Goal: Information Seeking & Learning: Find specific page/section

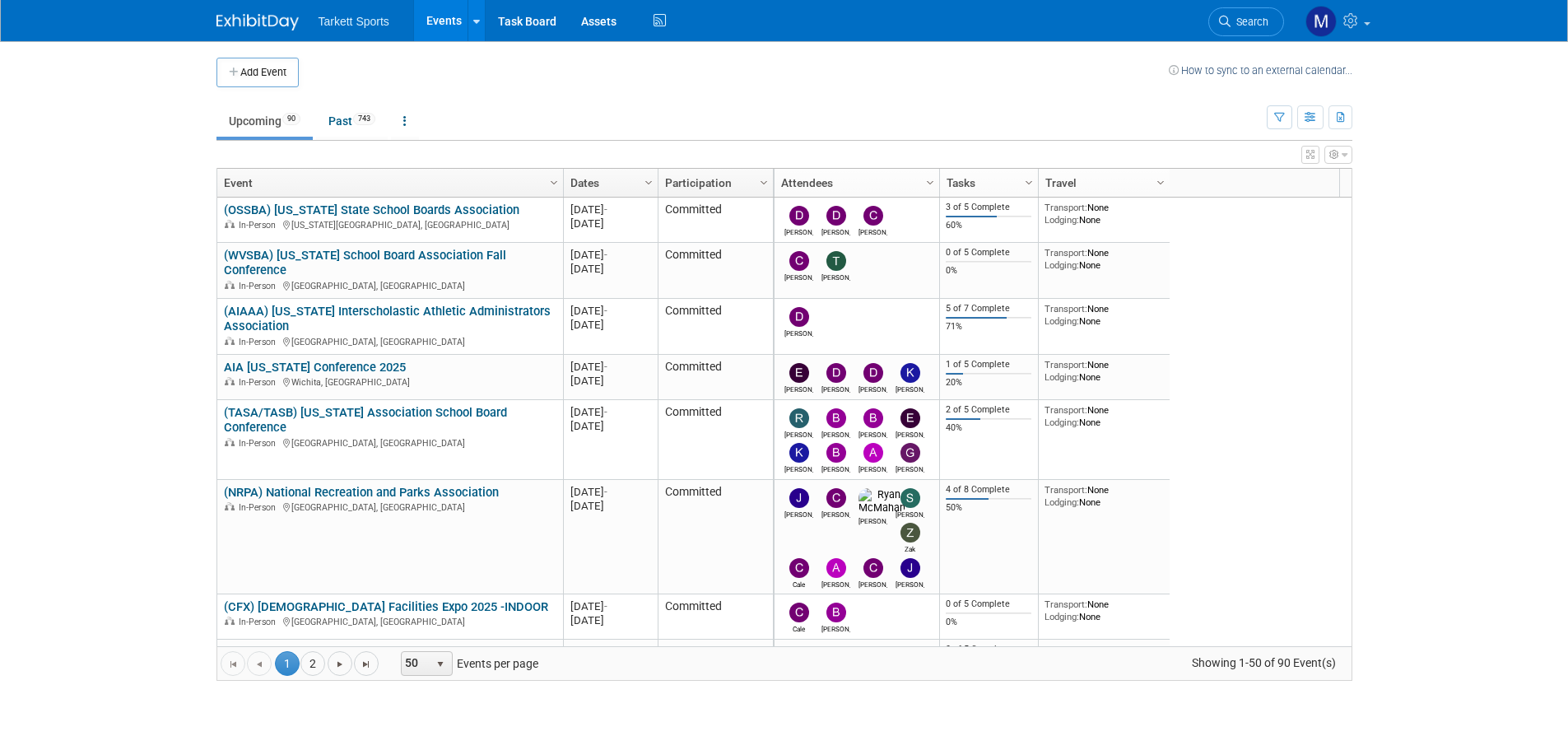
click at [1257, 13] on link "Search" at bounding box center [1246, 22] width 75 height 29
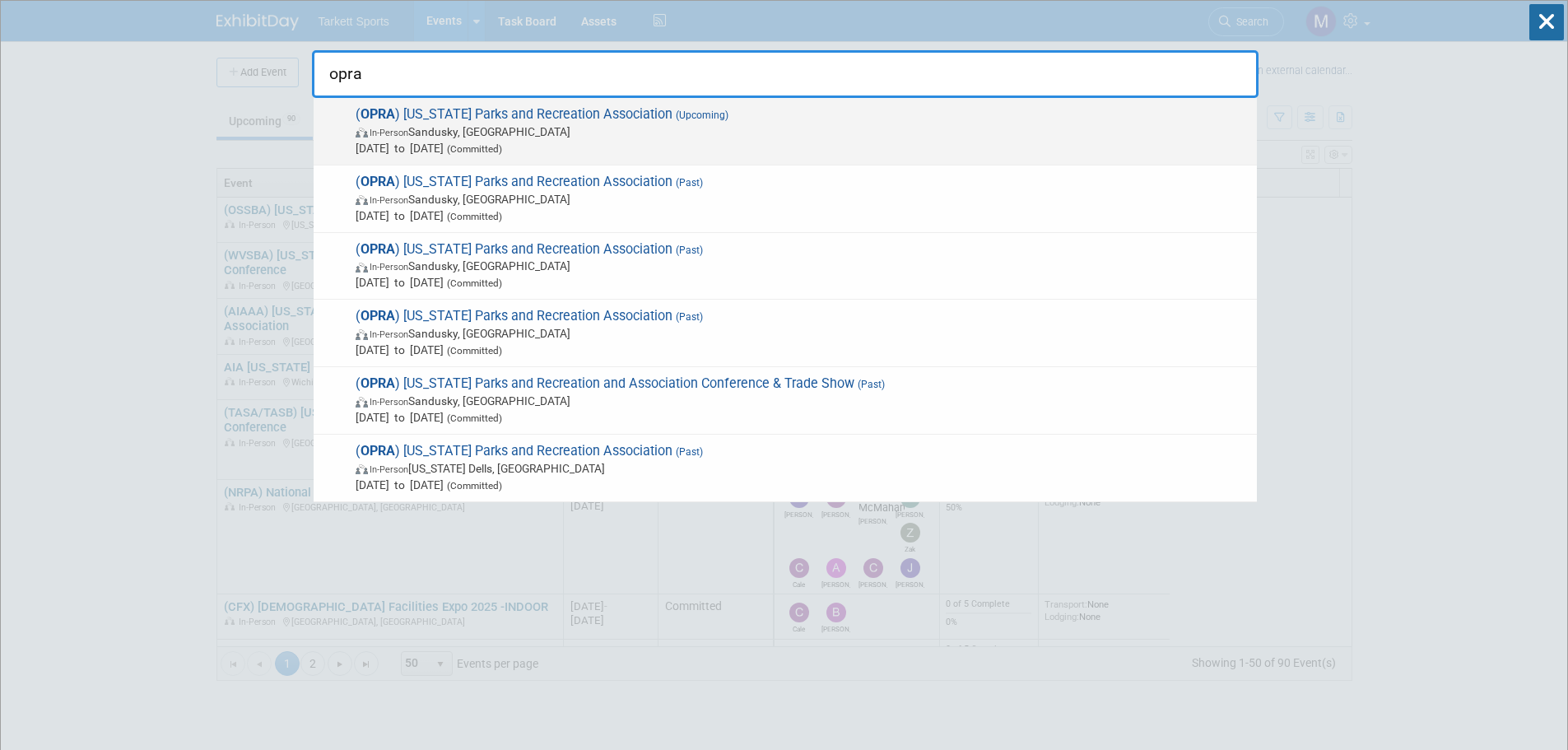
type input "opra"
click at [580, 145] on span "Feb 1, 2026 to Feb 3, 2026 (Committed)" at bounding box center [801, 148] width 893 height 16
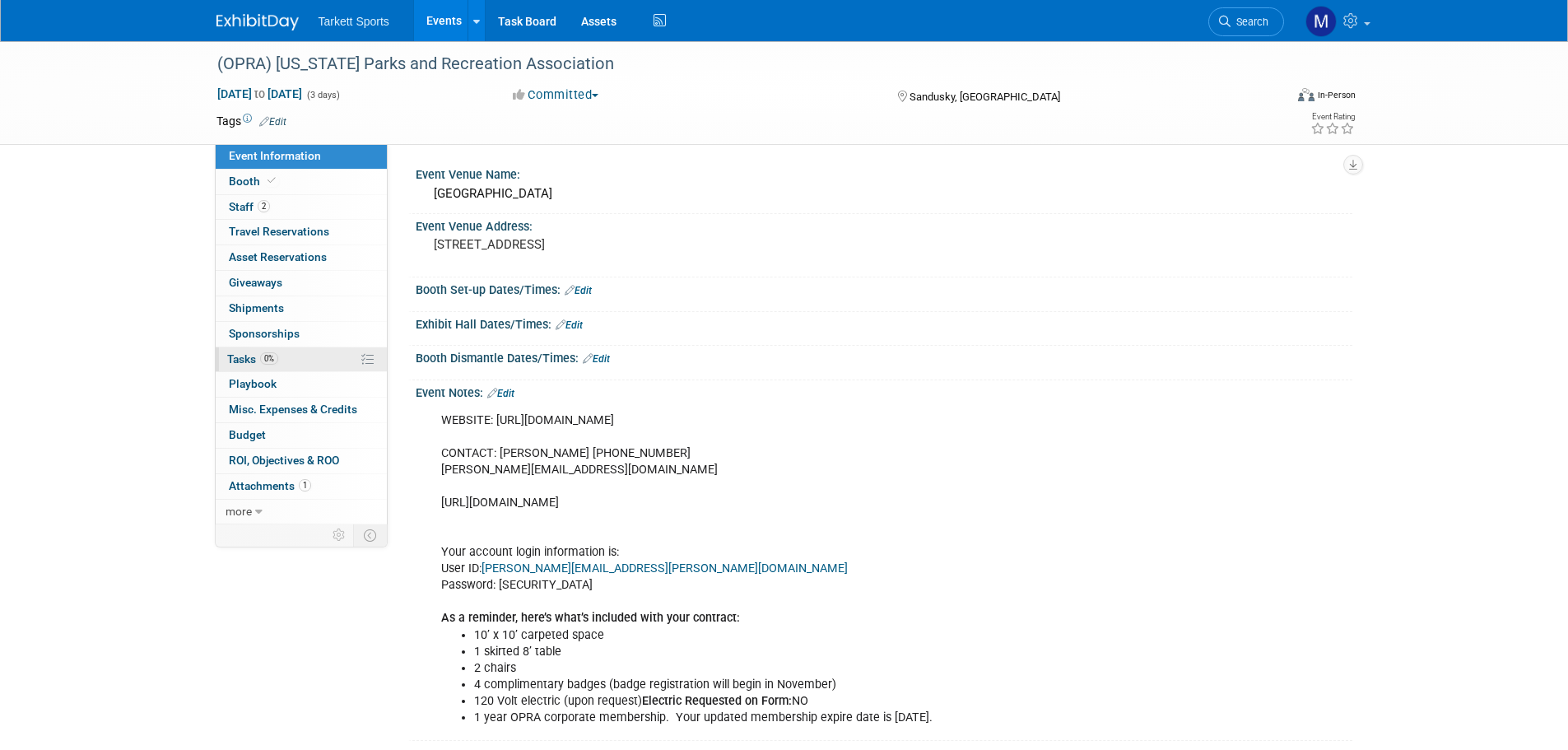
click at [280, 349] on link "0% Tasks 0%" at bounding box center [300, 360] width 171 height 25
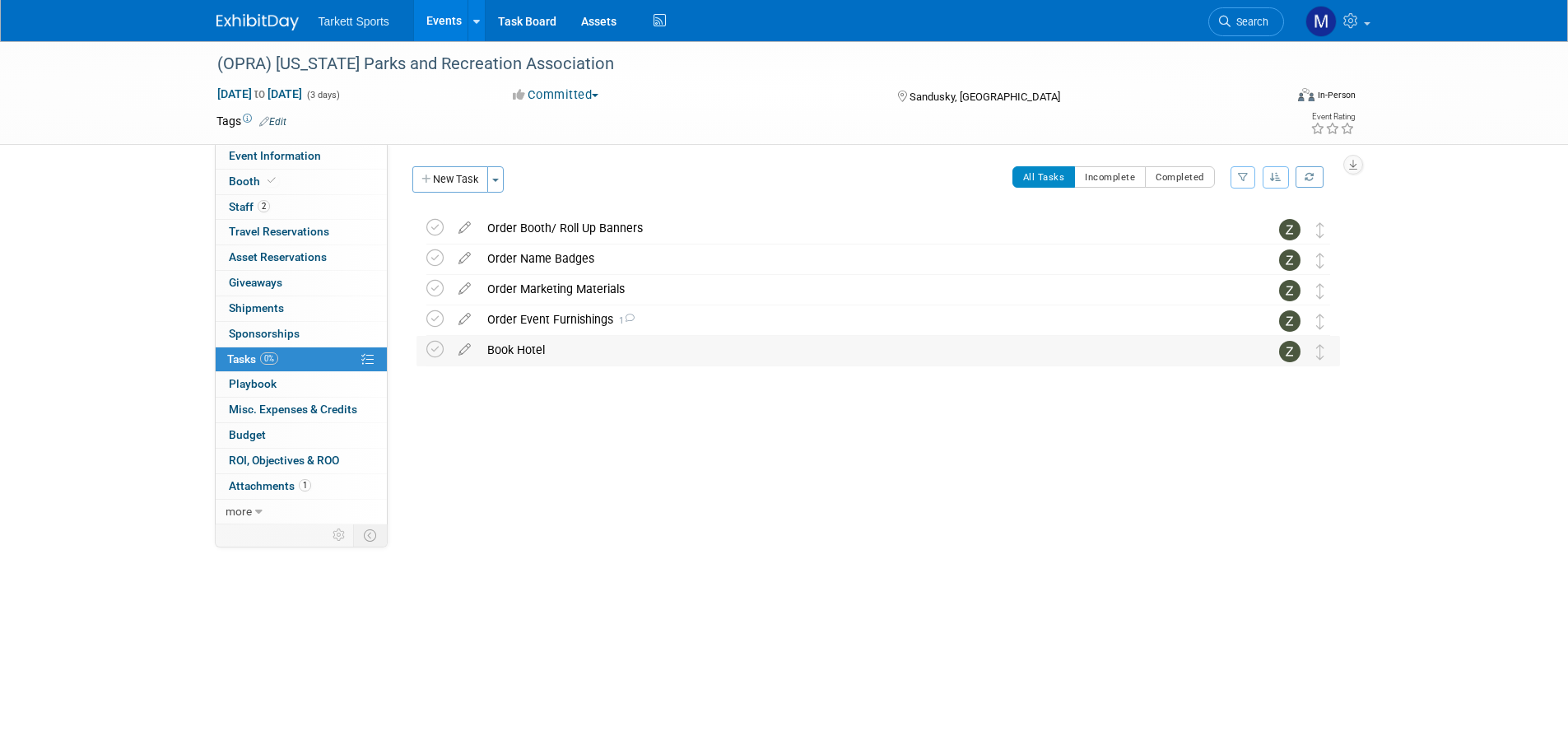
click at [608, 337] on div "Book Hotel" at bounding box center [862, 349] width 767 height 28
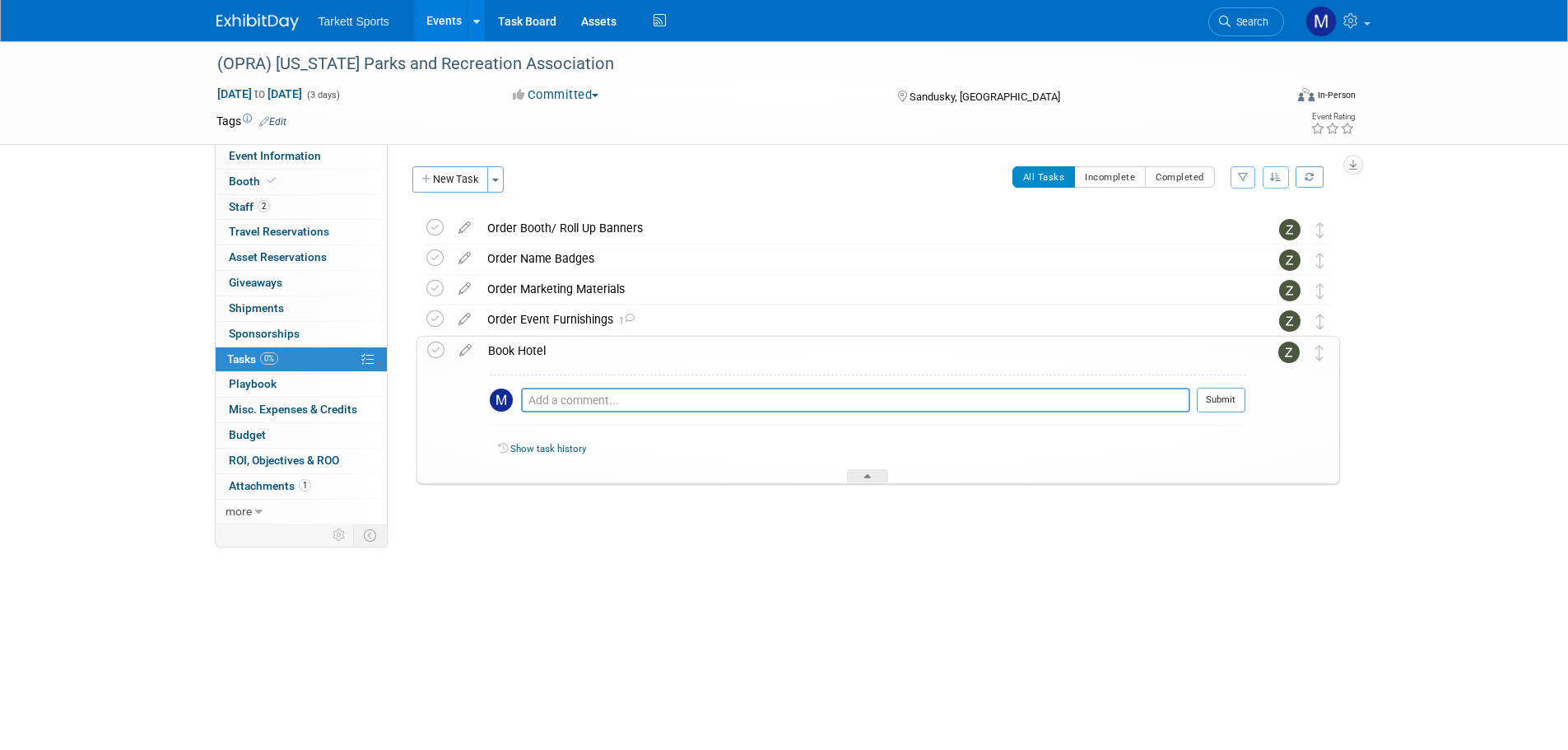
click at [585, 337] on div "Book Hotel" at bounding box center [862, 350] width 766 height 28
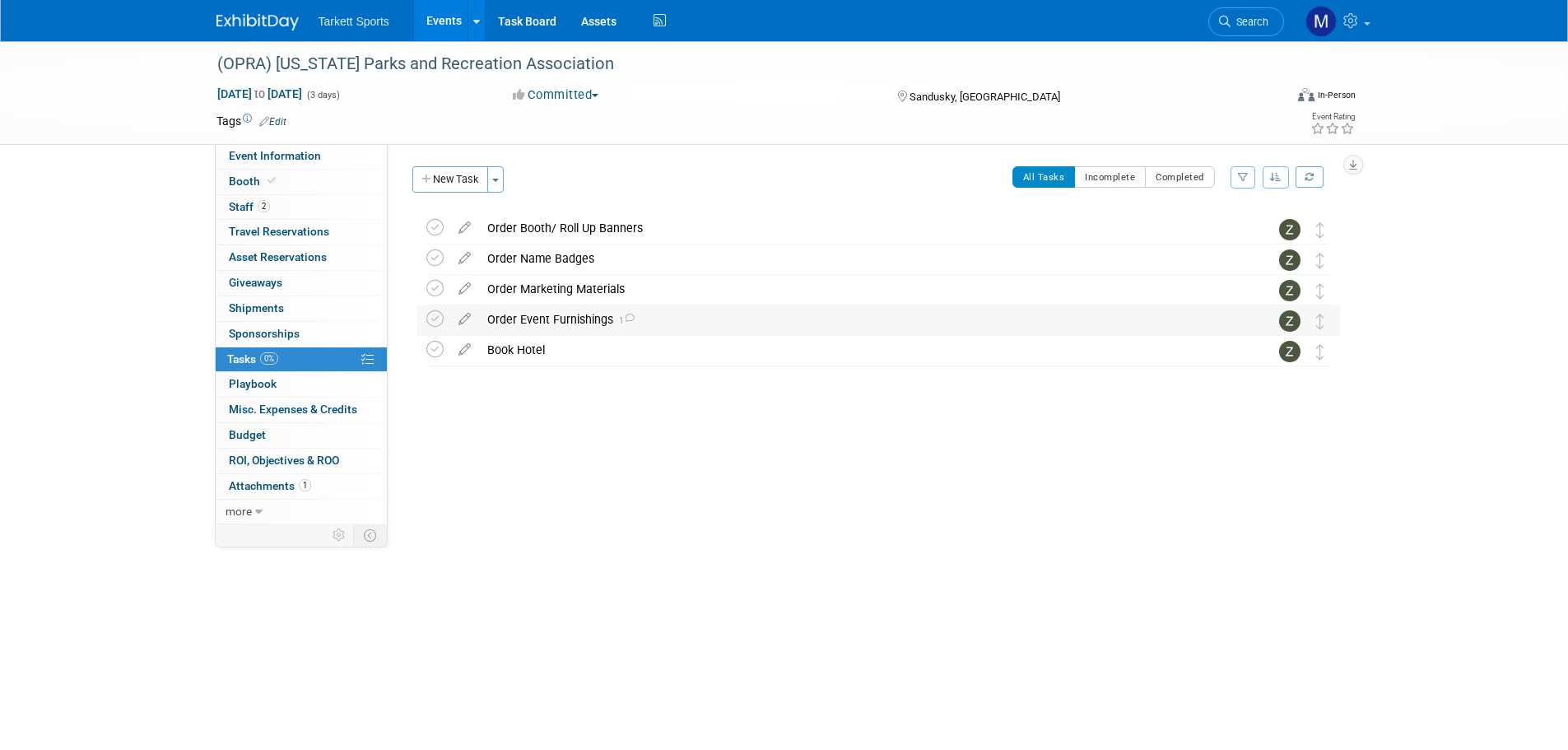
click at [567, 323] on div "Order Event Furnishings 1" at bounding box center [862, 319] width 767 height 28
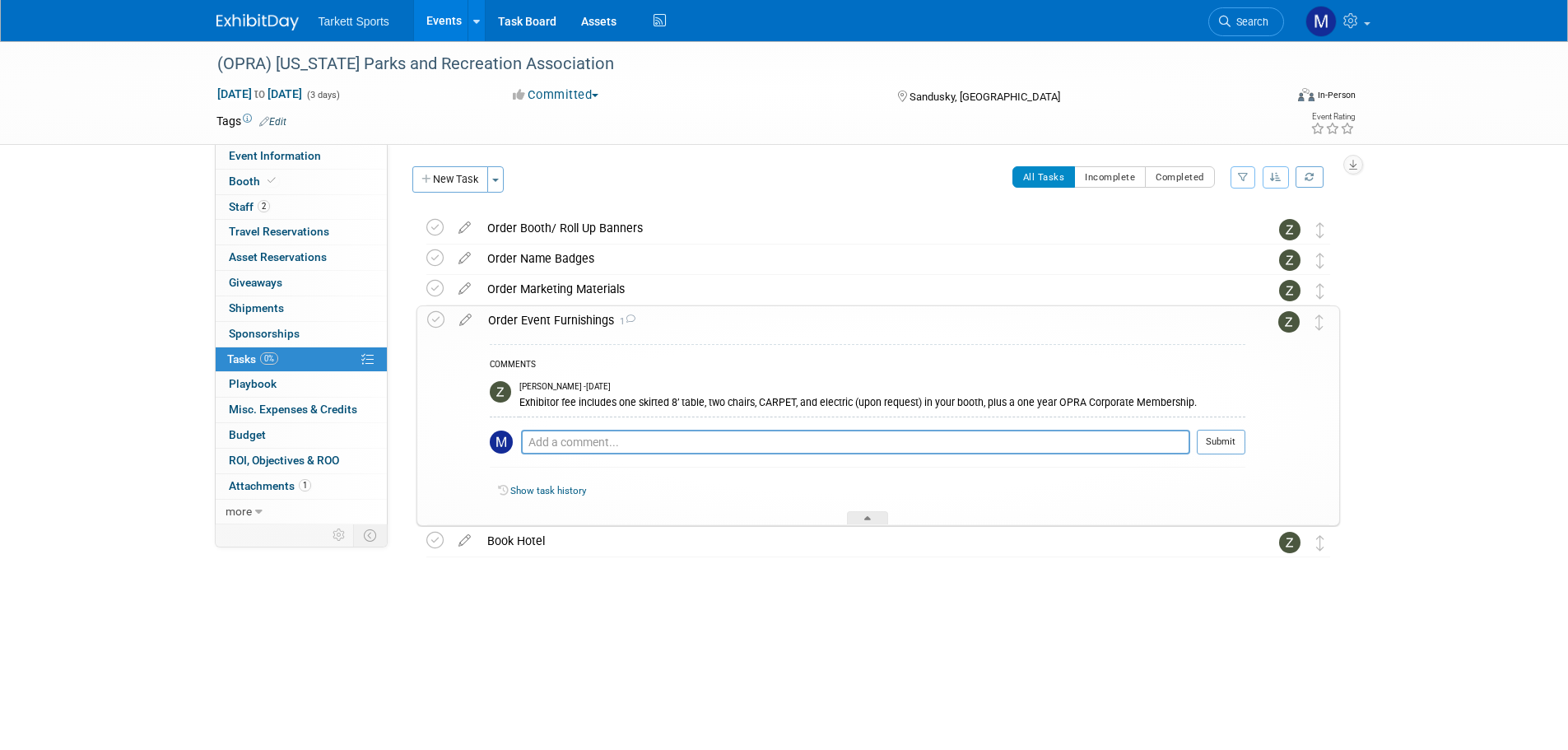
click at [566, 323] on div "Order Event Furnishings 1" at bounding box center [862, 319] width 766 height 28
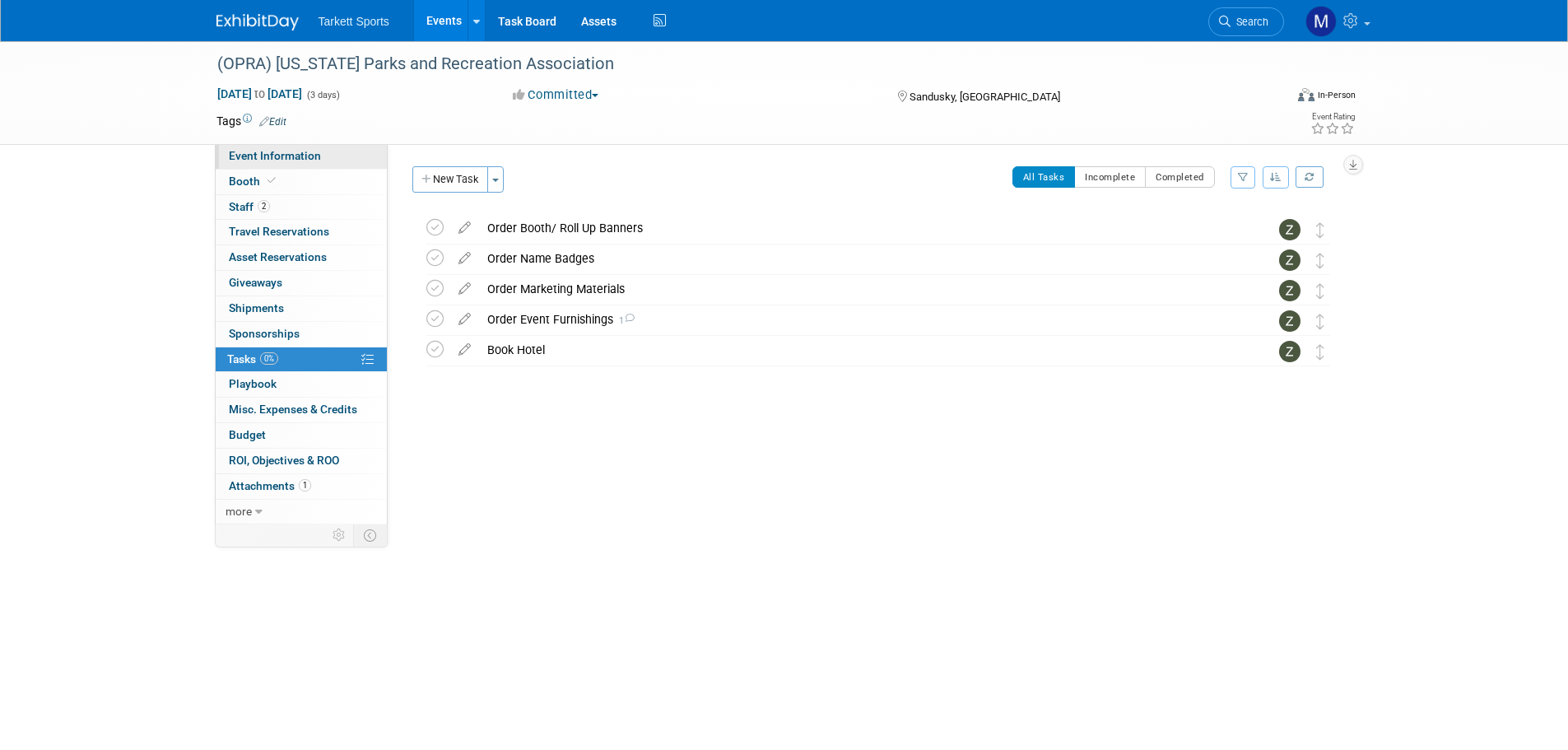
click at [276, 153] on span "Event Information" at bounding box center [274, 155] width 92 height 14
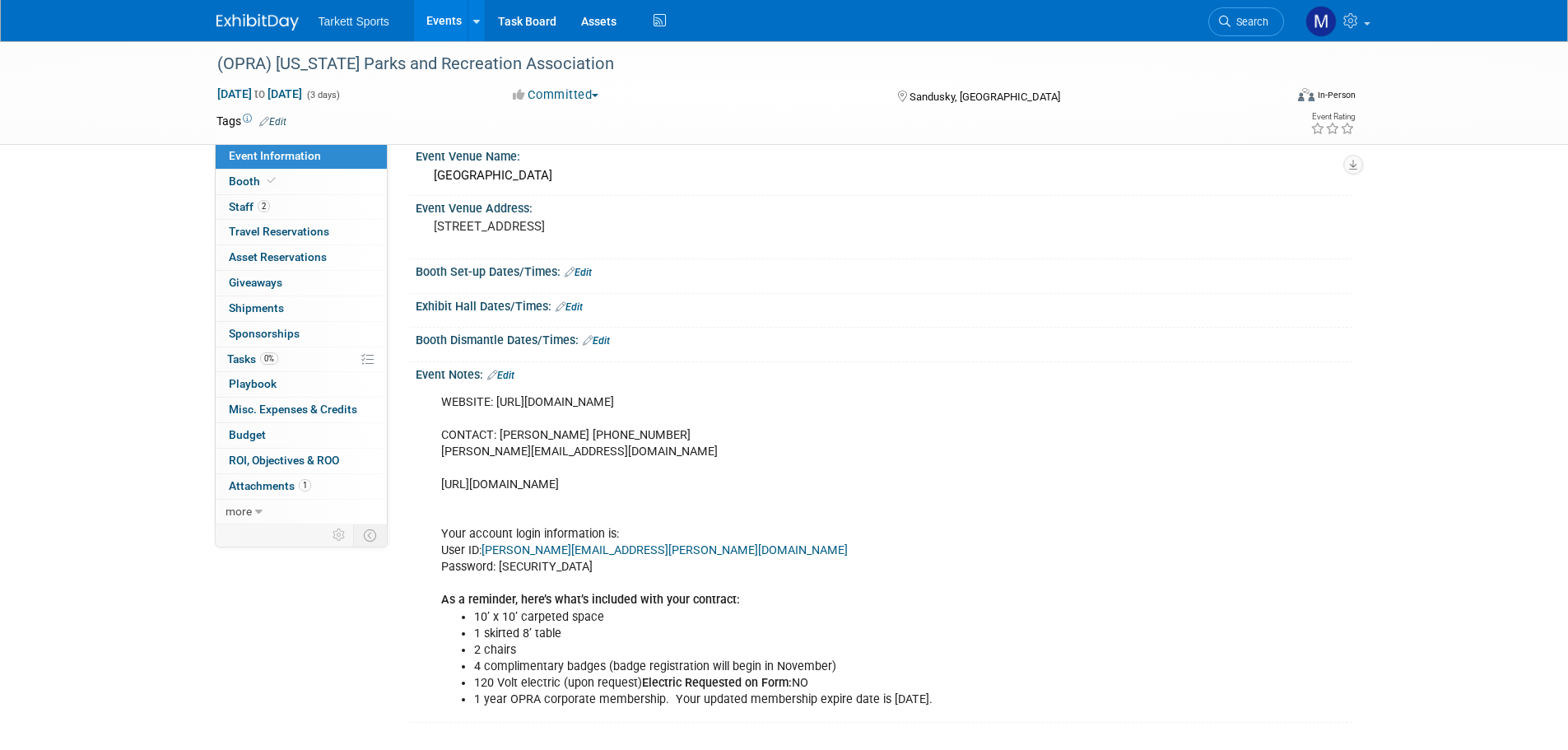
scroll to position [24, 0]
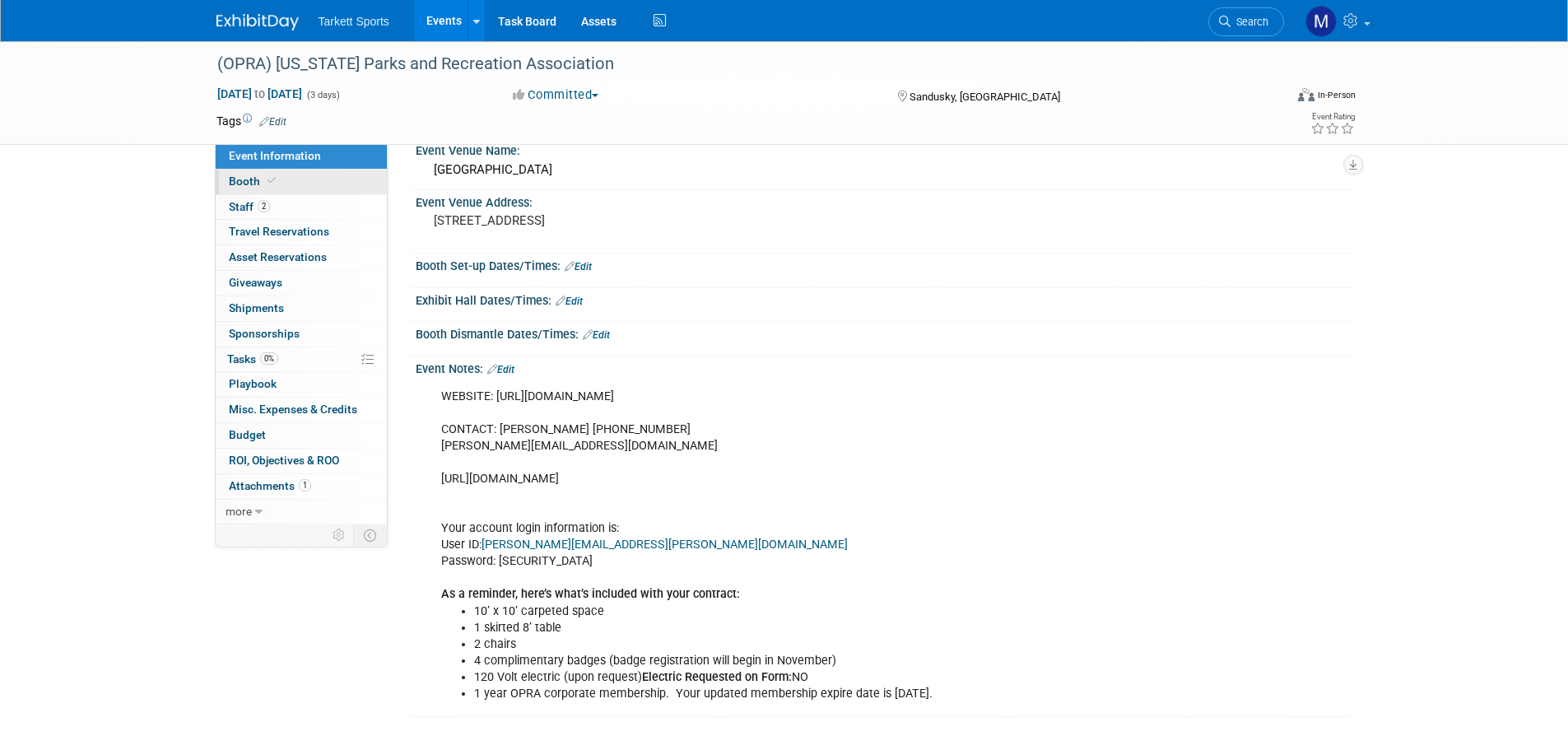
click at [260, 179] on span "Booth" at bounding box center [254, 181] width 50 height 14
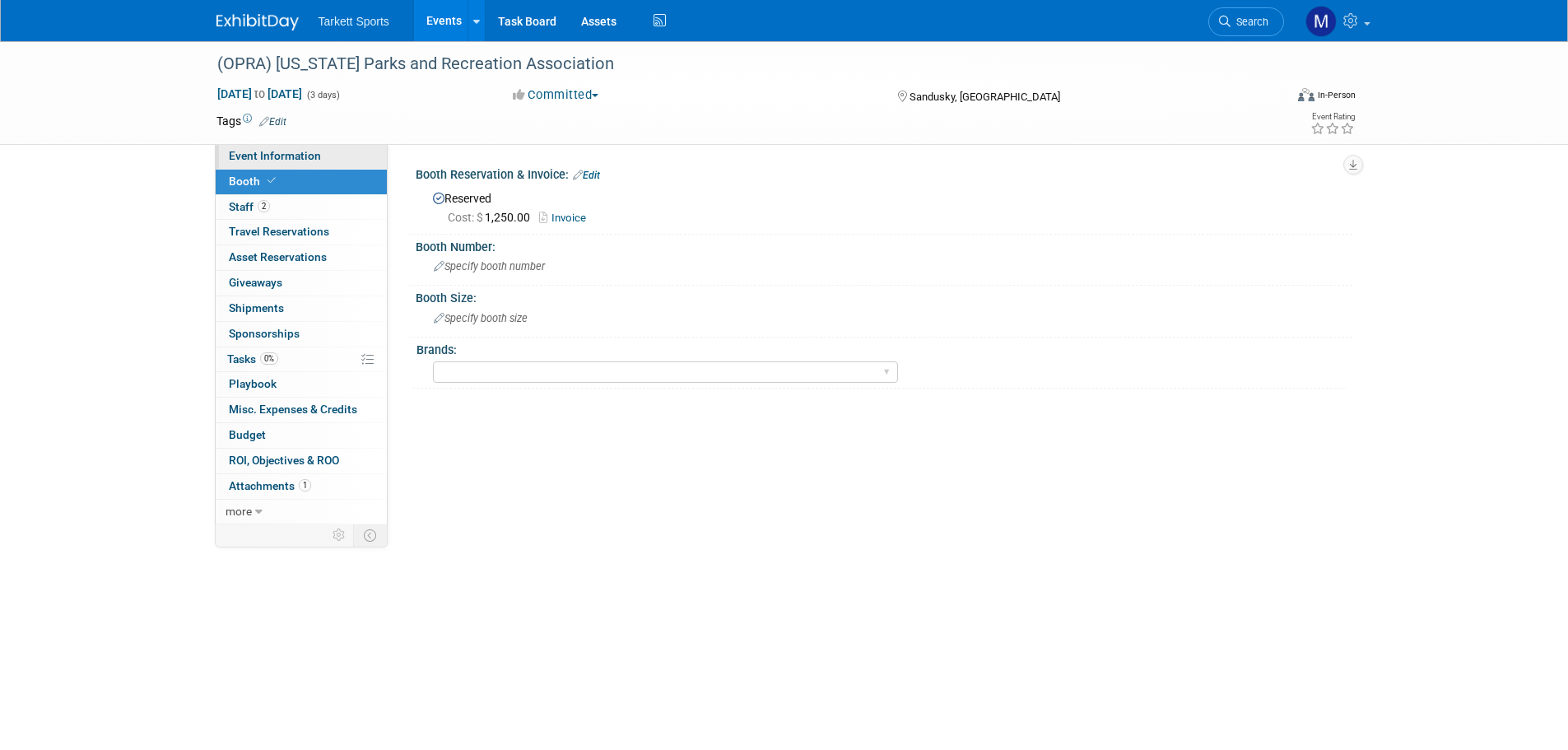
click at [261, 163] on link "Event Information" at bounding box center [300, 156] width 171 height 25
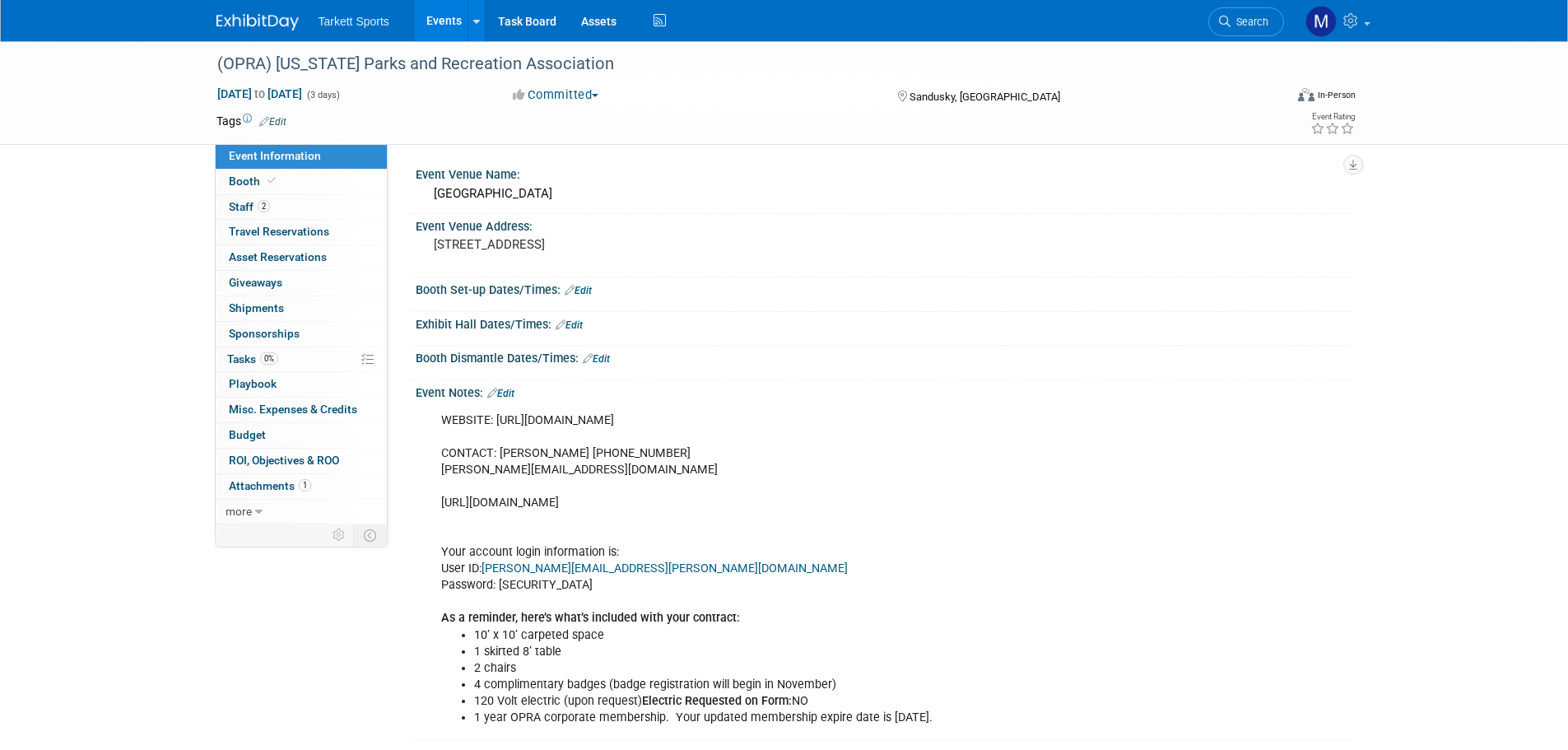
click at [495, 421] on div "WEBSITE: https://opraonline.org/exhibitors/ CONTACT: Mindy McInturf 614 895 222…" at bounding box center [800, 569] width 742 height 330
drag, startPoint x: 495, startPoint y: 421, endPoint x: 681, endPoint y: 431, distance: 186.3
click at [681, 431] on div "WEBSITE: https://opraonline.org/exhibitors/ CONTACT: Mindy McInturf 614 895 222…" at bounding box center [800, 569] width 742 height 330
copy div "https://opraonline.org/exhibitors/"
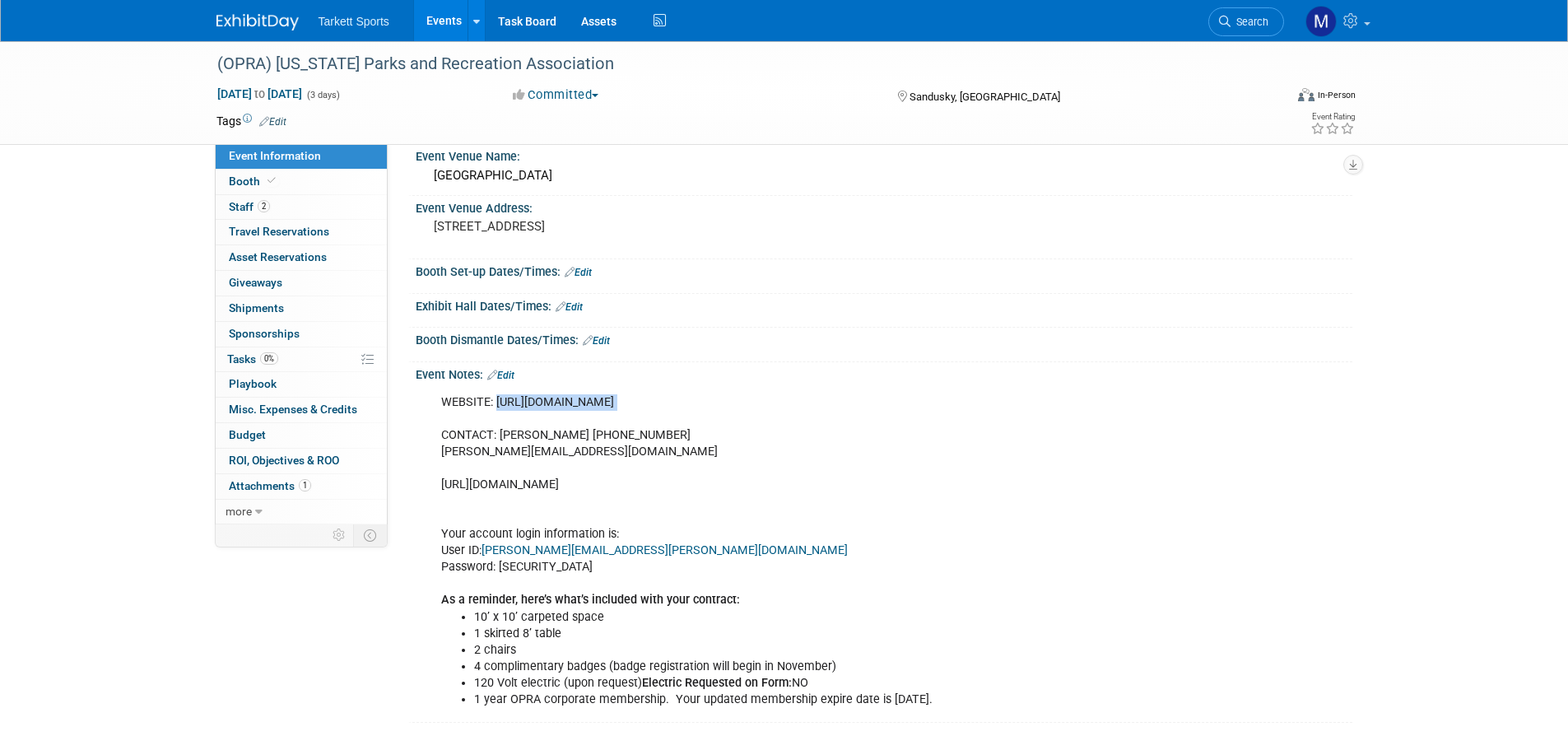
scroll to position [24, 0]
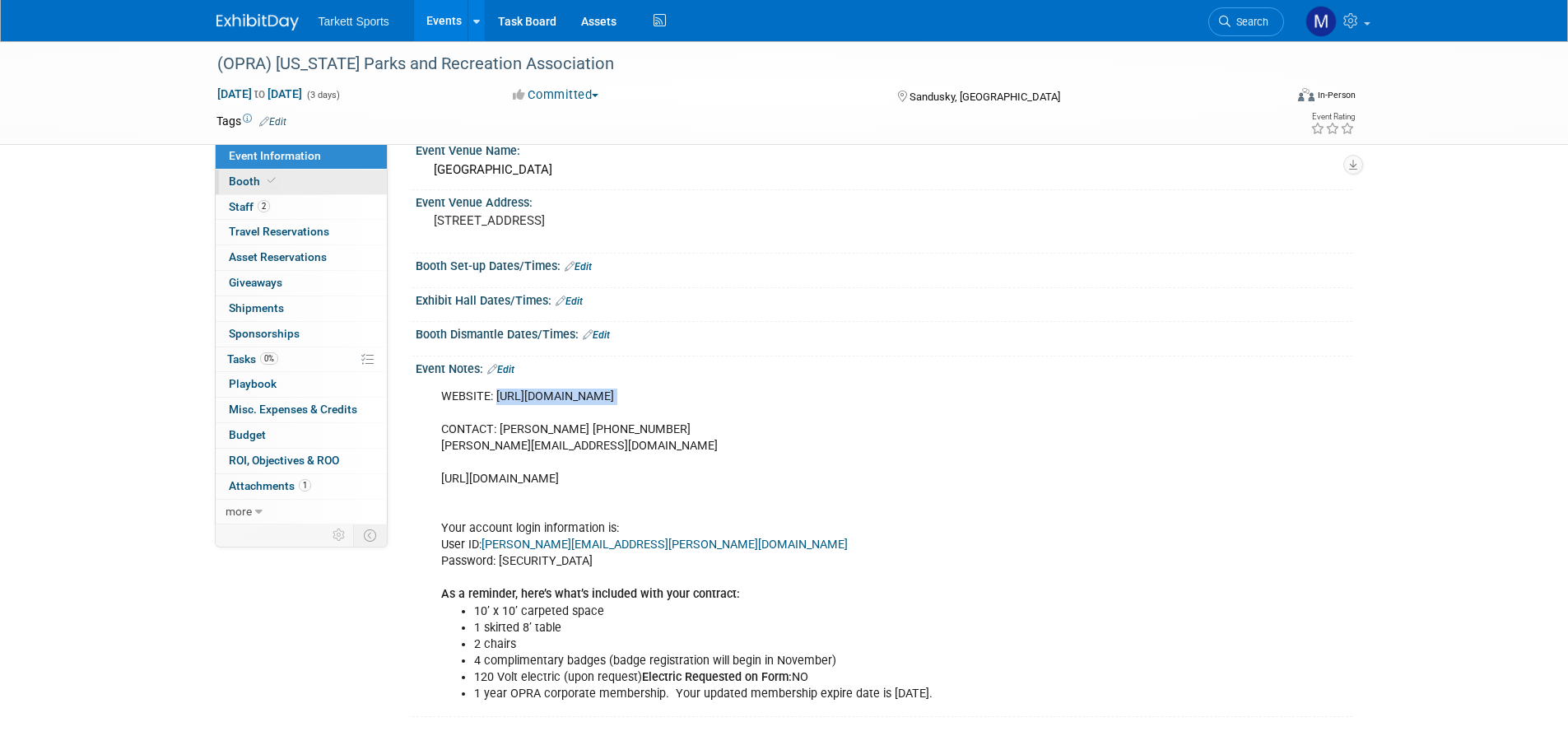
click at [298, 182] on link "Booth" at bounding box center [300, 182] width 171 height 25
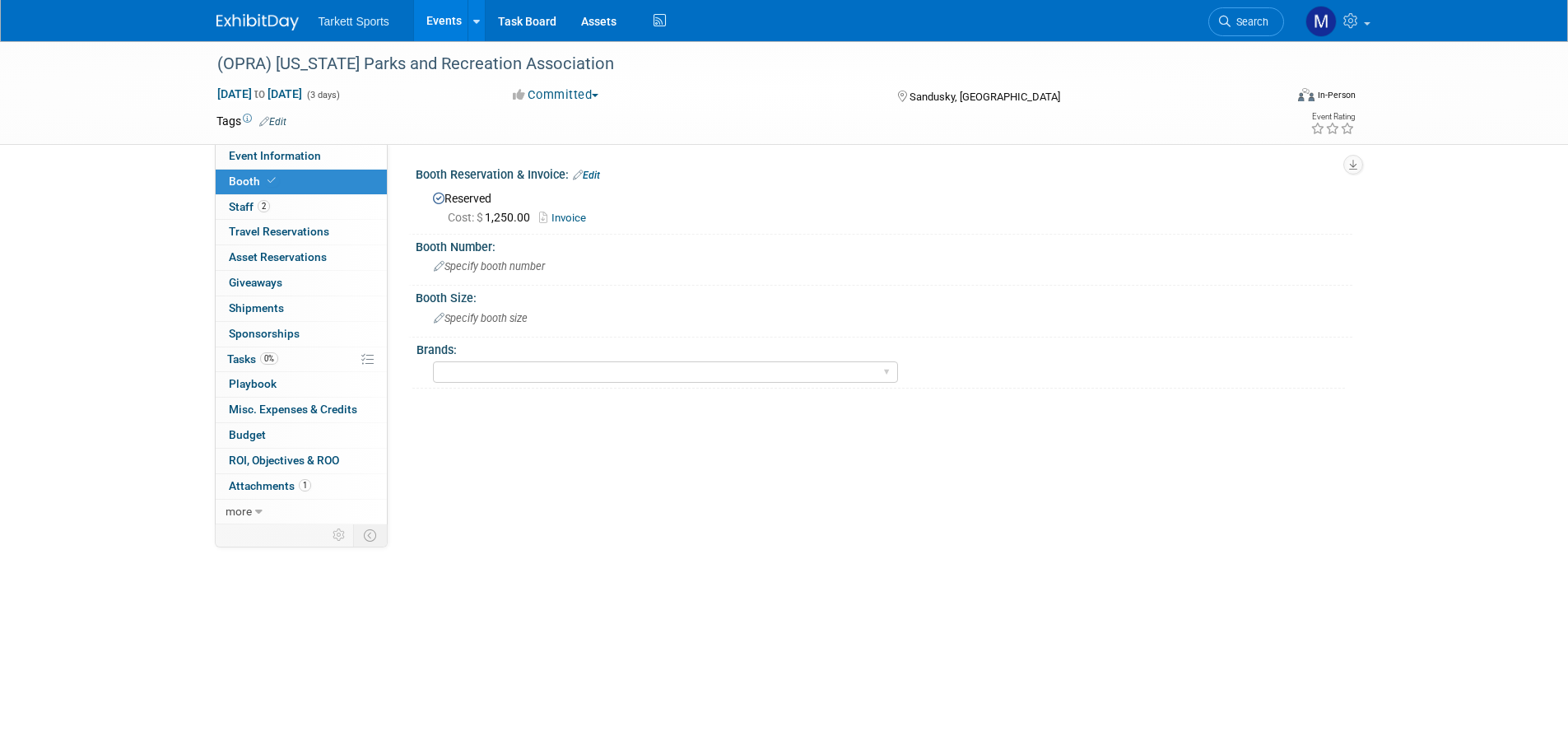
click at [572, 220] on link "Invoice" at bounding box center [566, 217] width 55 height 13
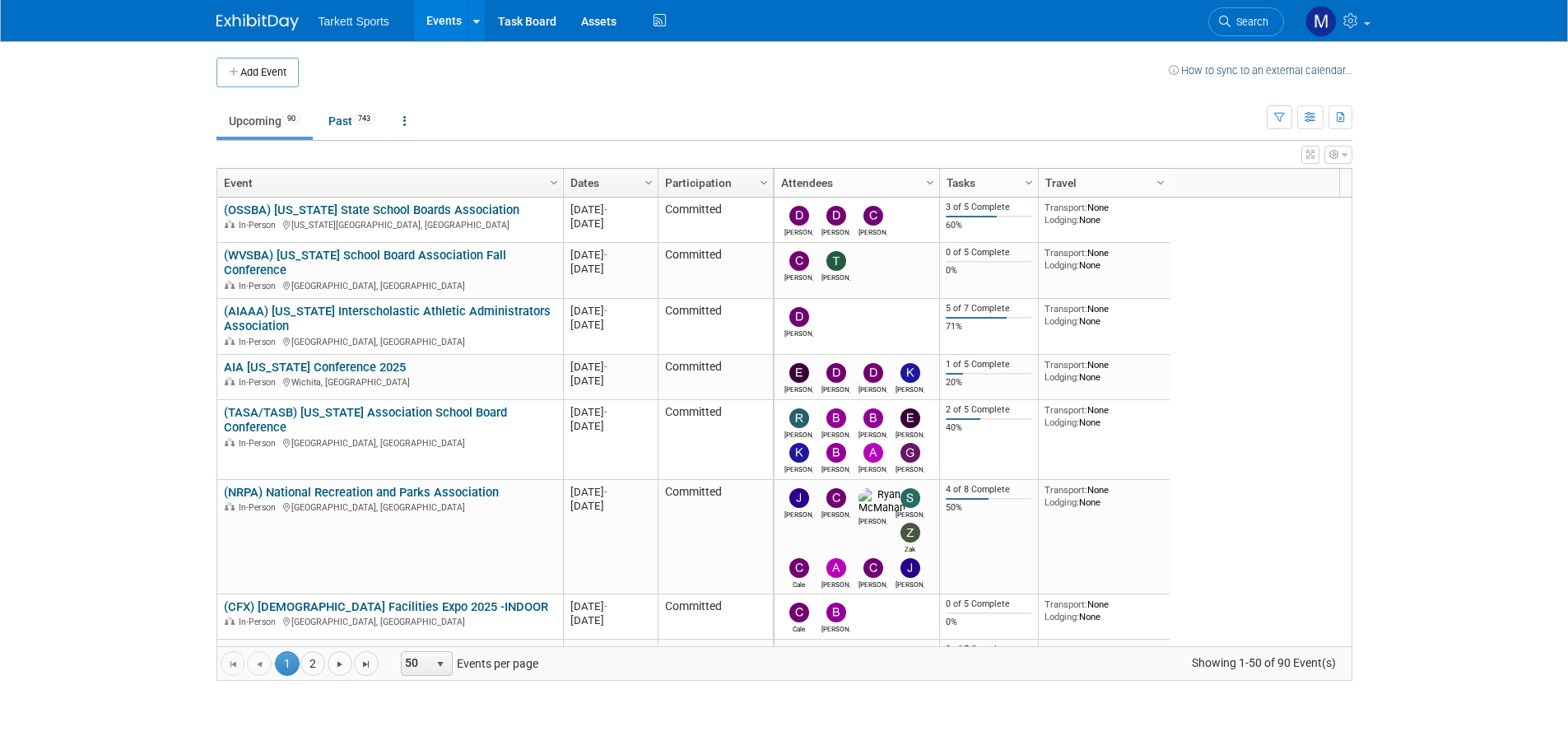
click at [1231, 10] on link "Search" at bounding box center [1246, 22] width 75 height 29
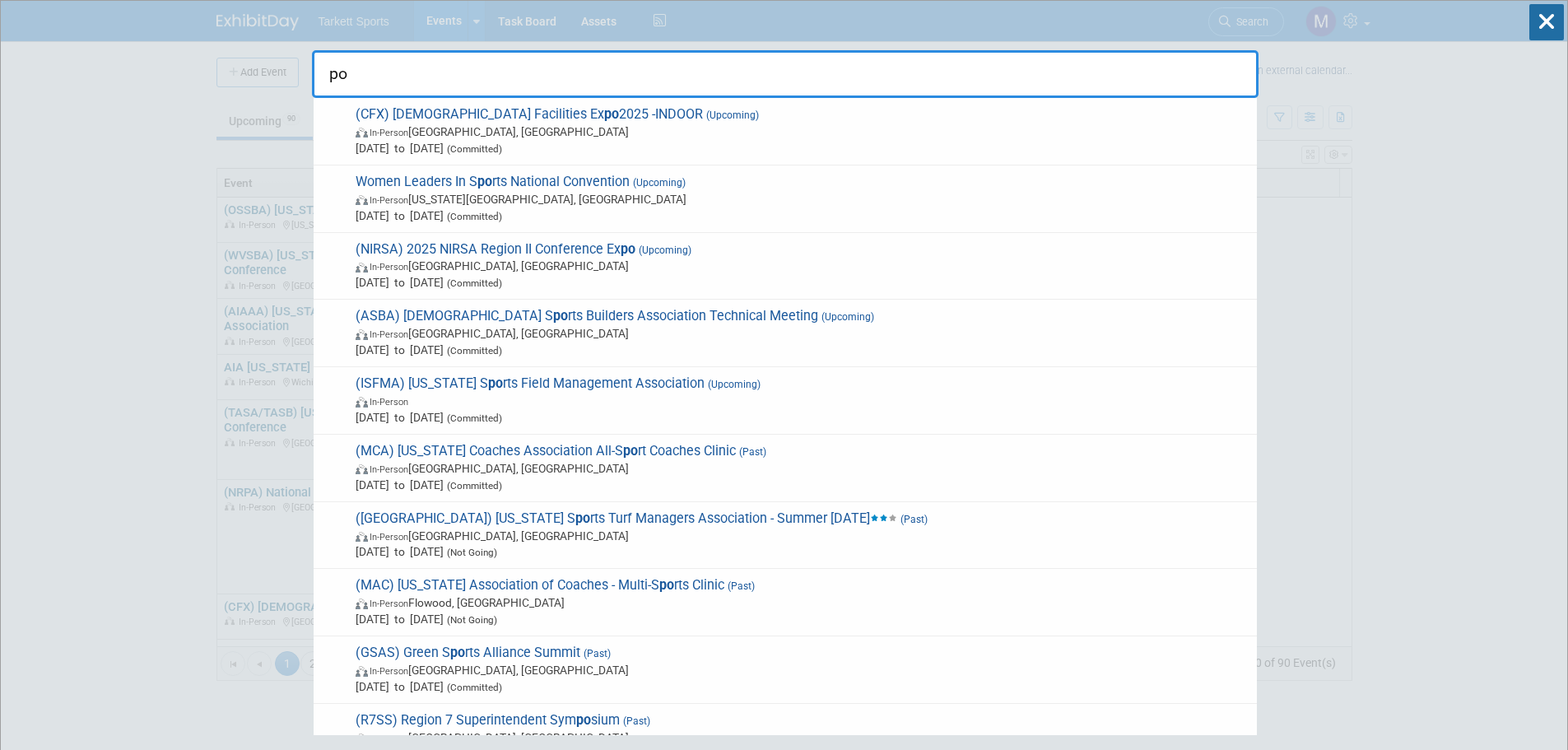
type input "p"
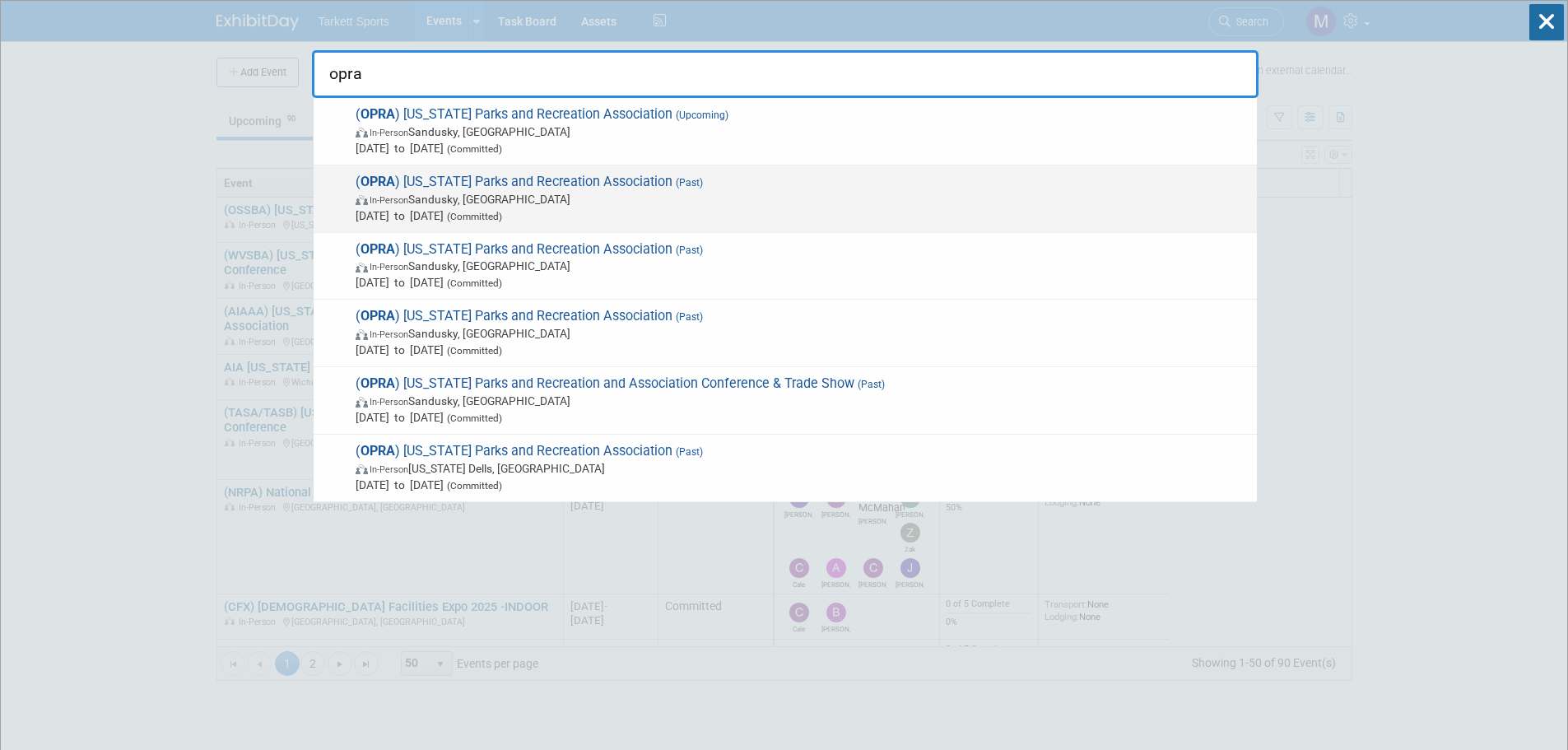
type input "opra"
click at [463, 182] on span "( OPRA ) Ohio Parks and Recreation Association (Past) In-Person Sandusky, OH Fe…" at bounding box center [799, 199] width 898 height 50
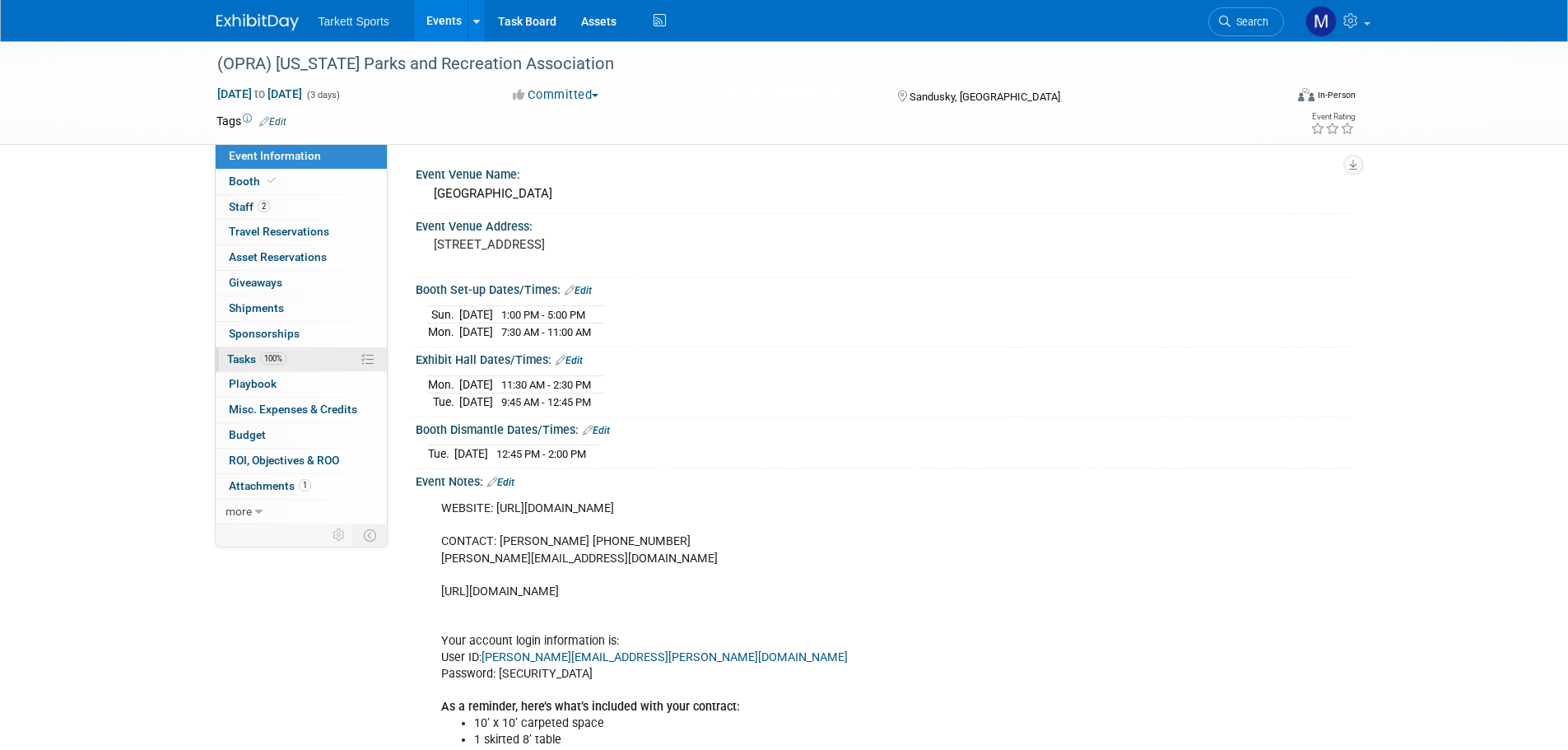
click at [282, 357] on span "100%" at bounding box center [272, 358] width 26 height 13
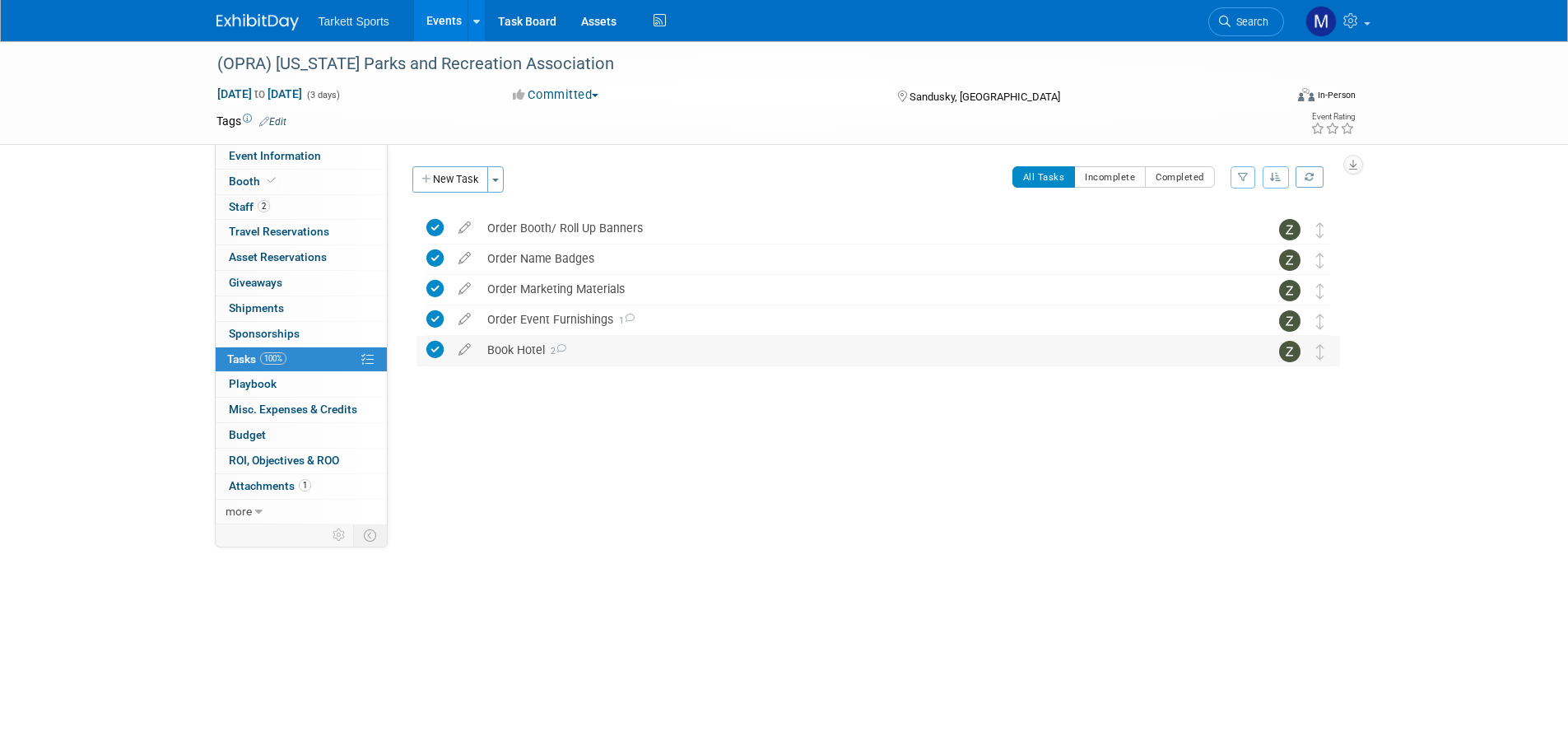
click at [509, 356] on div "Book Hotel 2" at bounding box center [862, 349] width 767 height 28
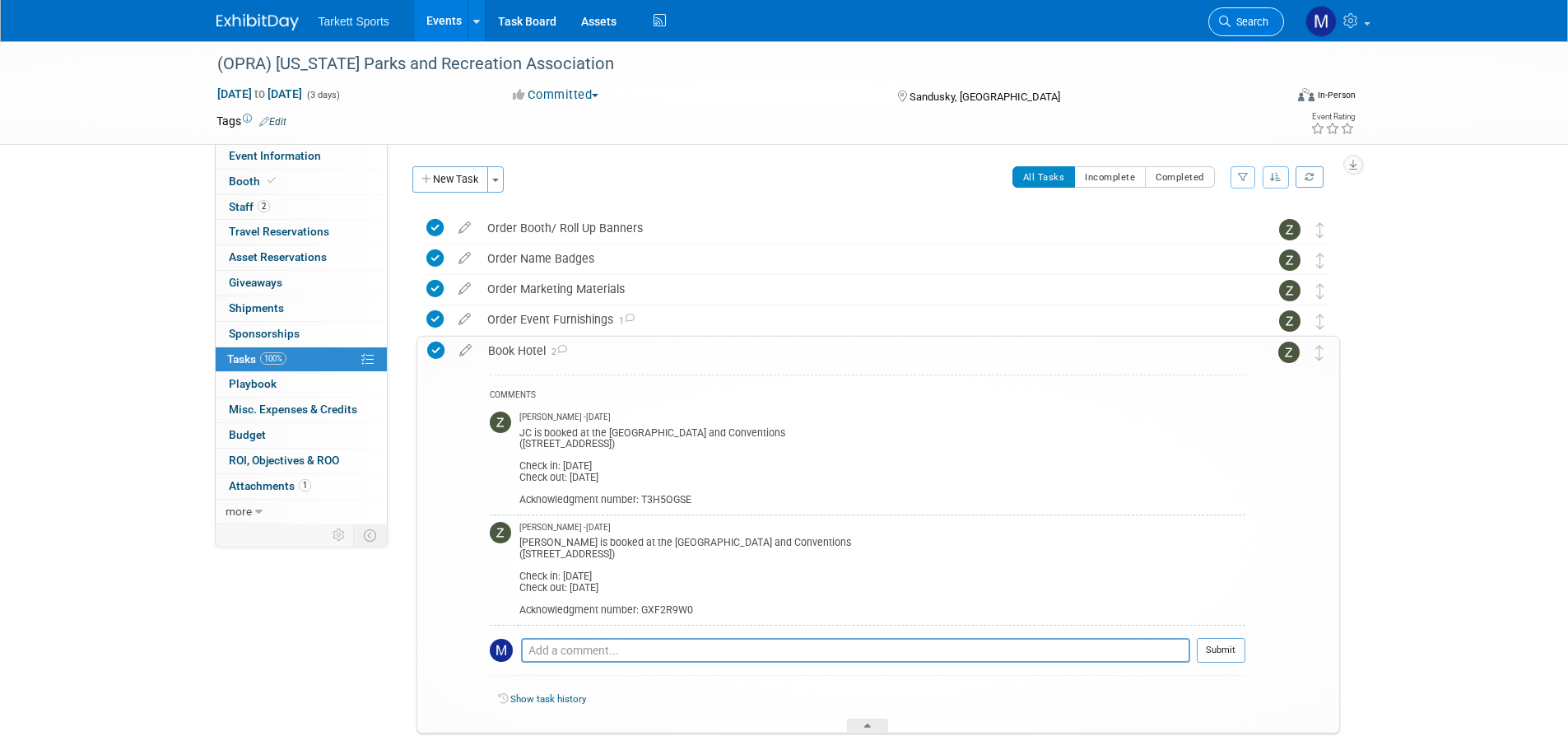
click at [1220, 26] on icon at bounding box center [1224, 21] width 12 height 12
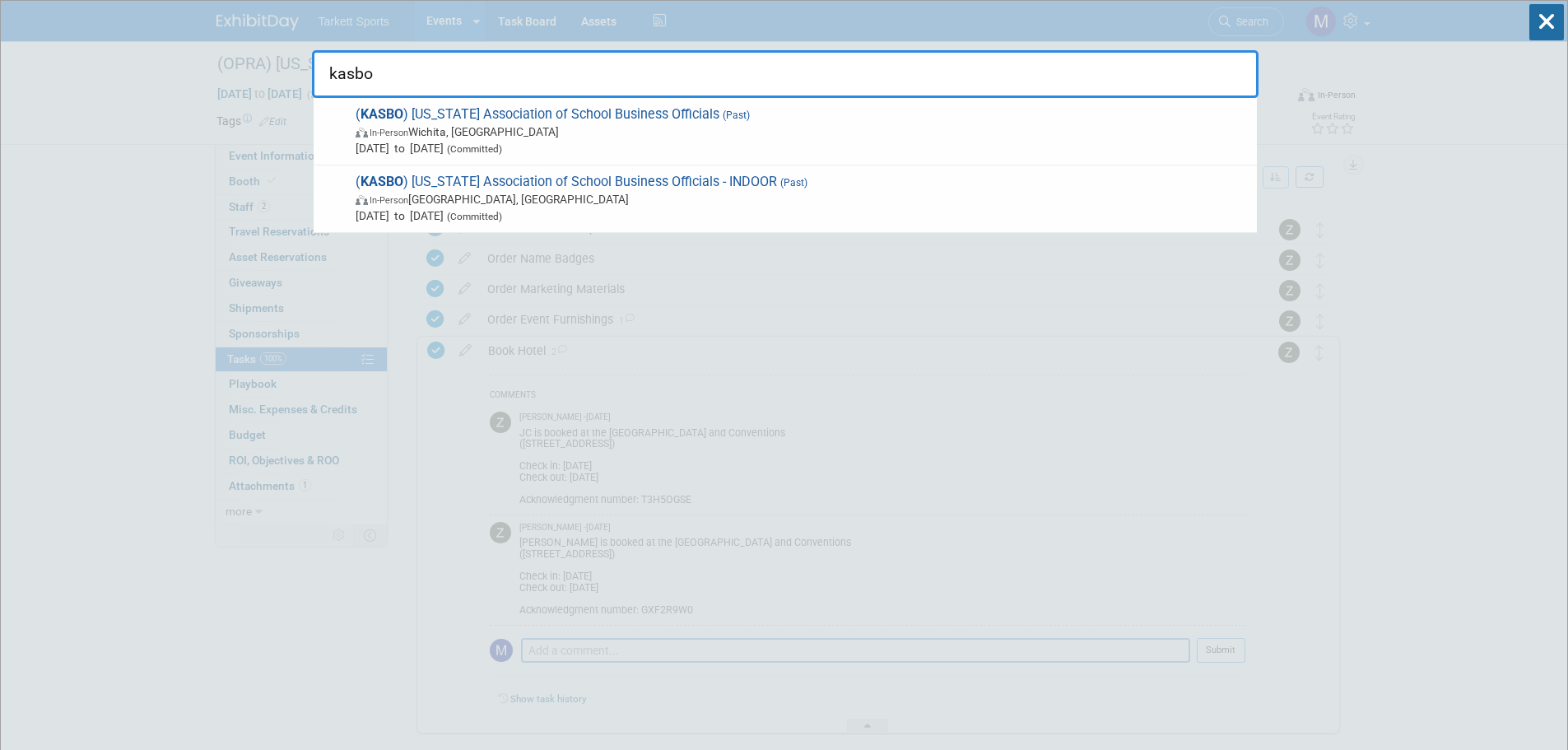
click at [454, 77] on input "kasbo" at bounding box center [785, 73] width 946 height 47
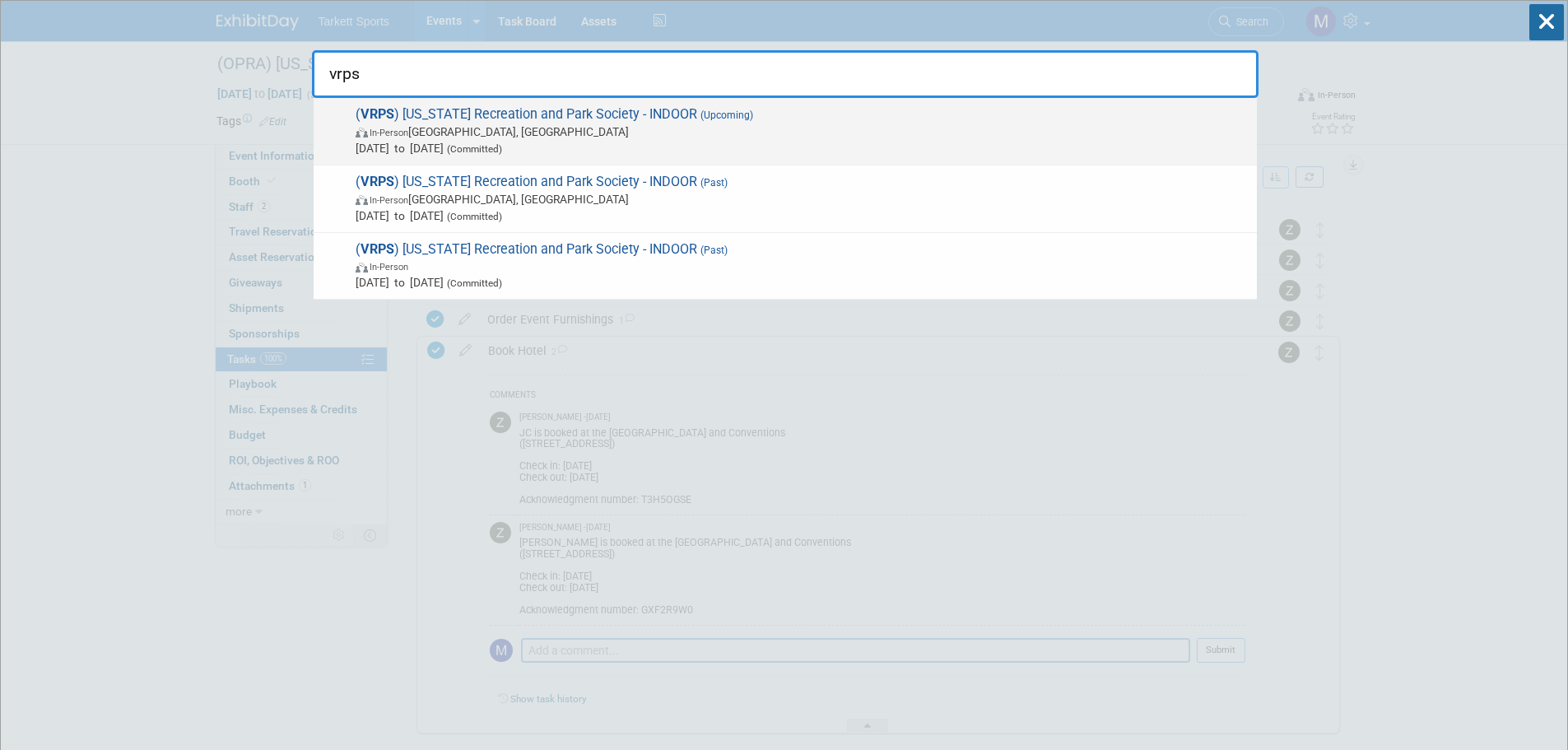
type input "vrps"
click at [480, 119] on span "( VRPS ) Virginia Recreation and Park Society - INDOOR (Upcoming) In-Person Roa…" at bounding box center [799, 131] width 898 height 50
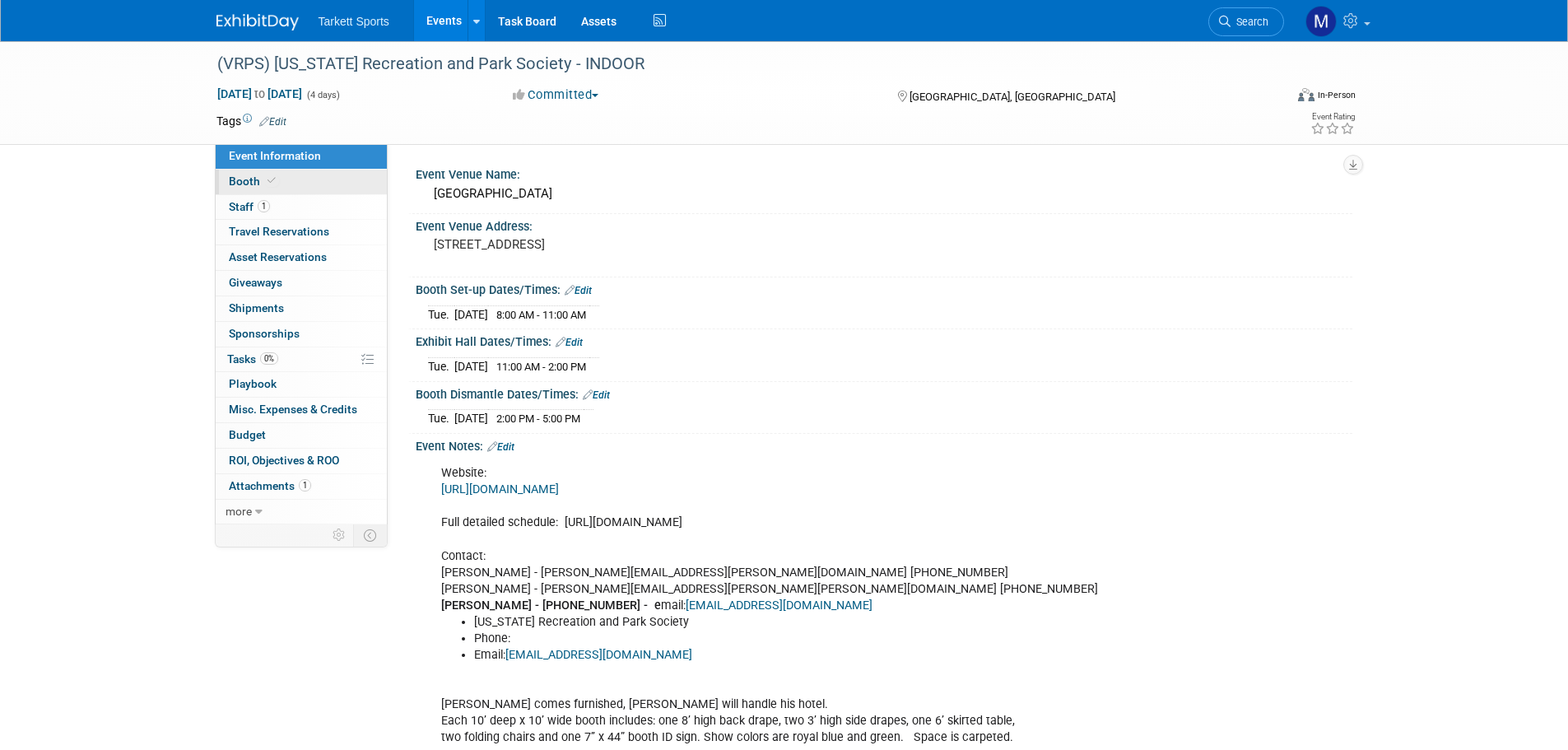
click at [285, 192] on link "Booth" at bounding box center [300, 182] width 171 height 25
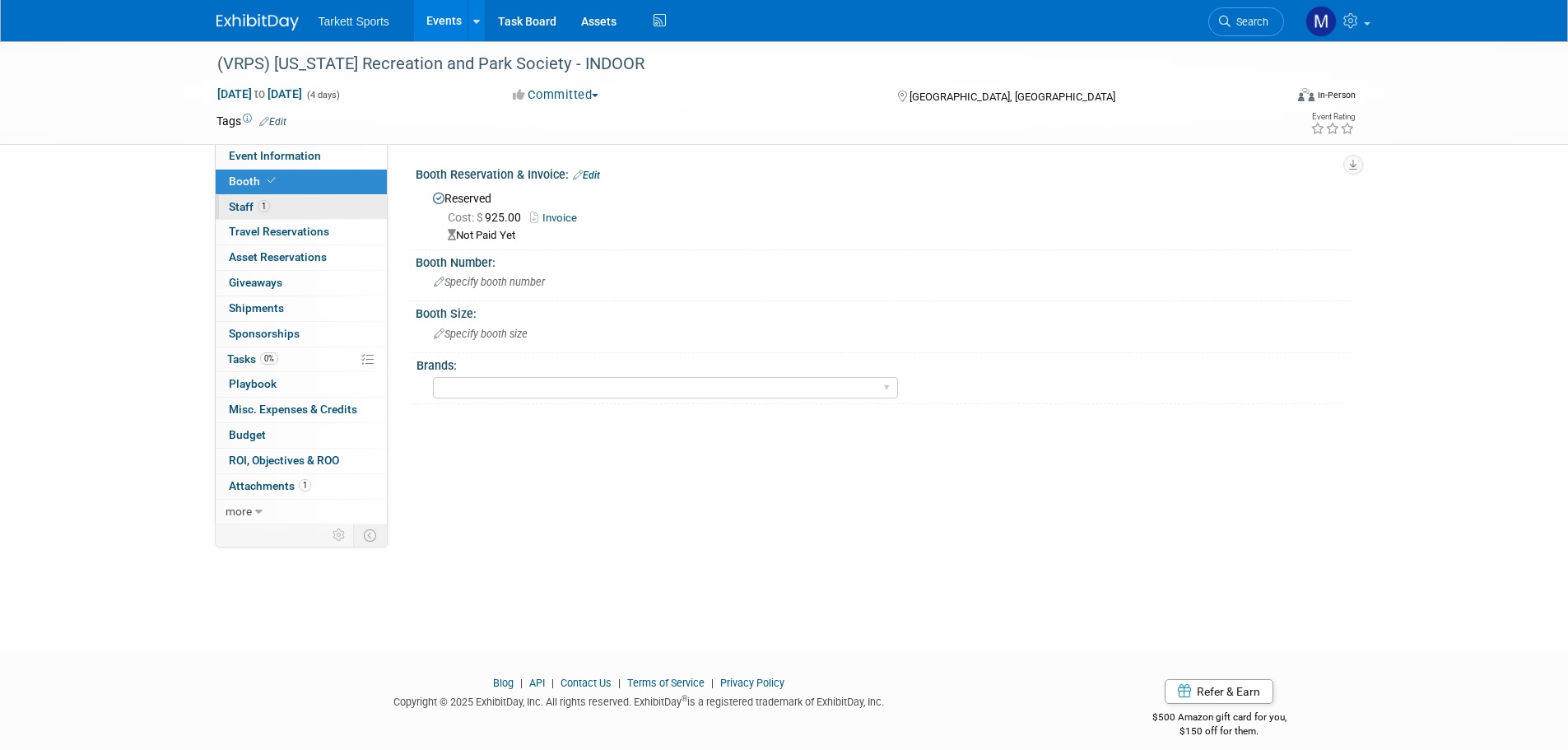
click at [298, 212] on link "1 Staff 1" at bounding box center [300, 208] width 171 height 25
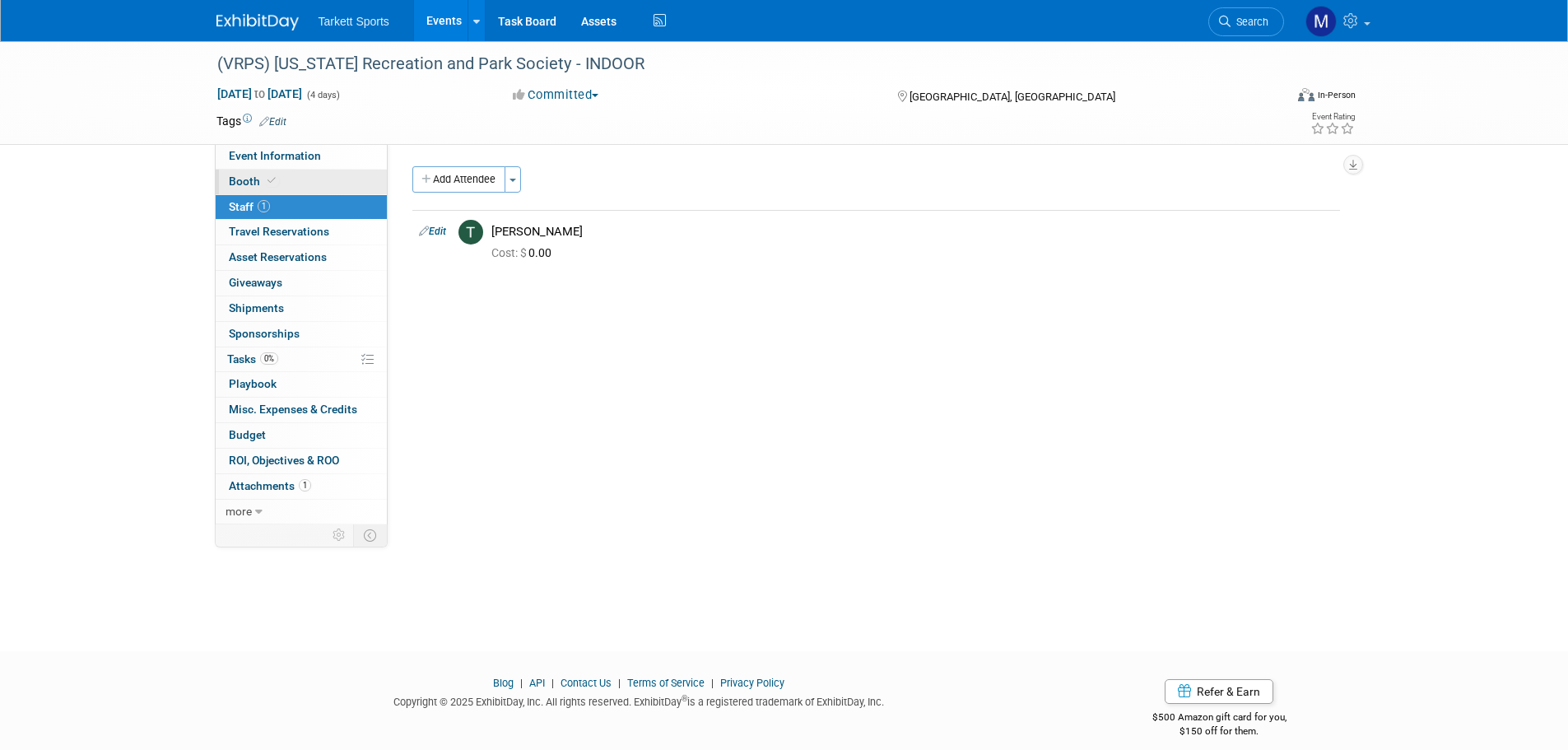
click at [292, 183] on link "Booth" at bounding box center [300, 182] width 171 height 25
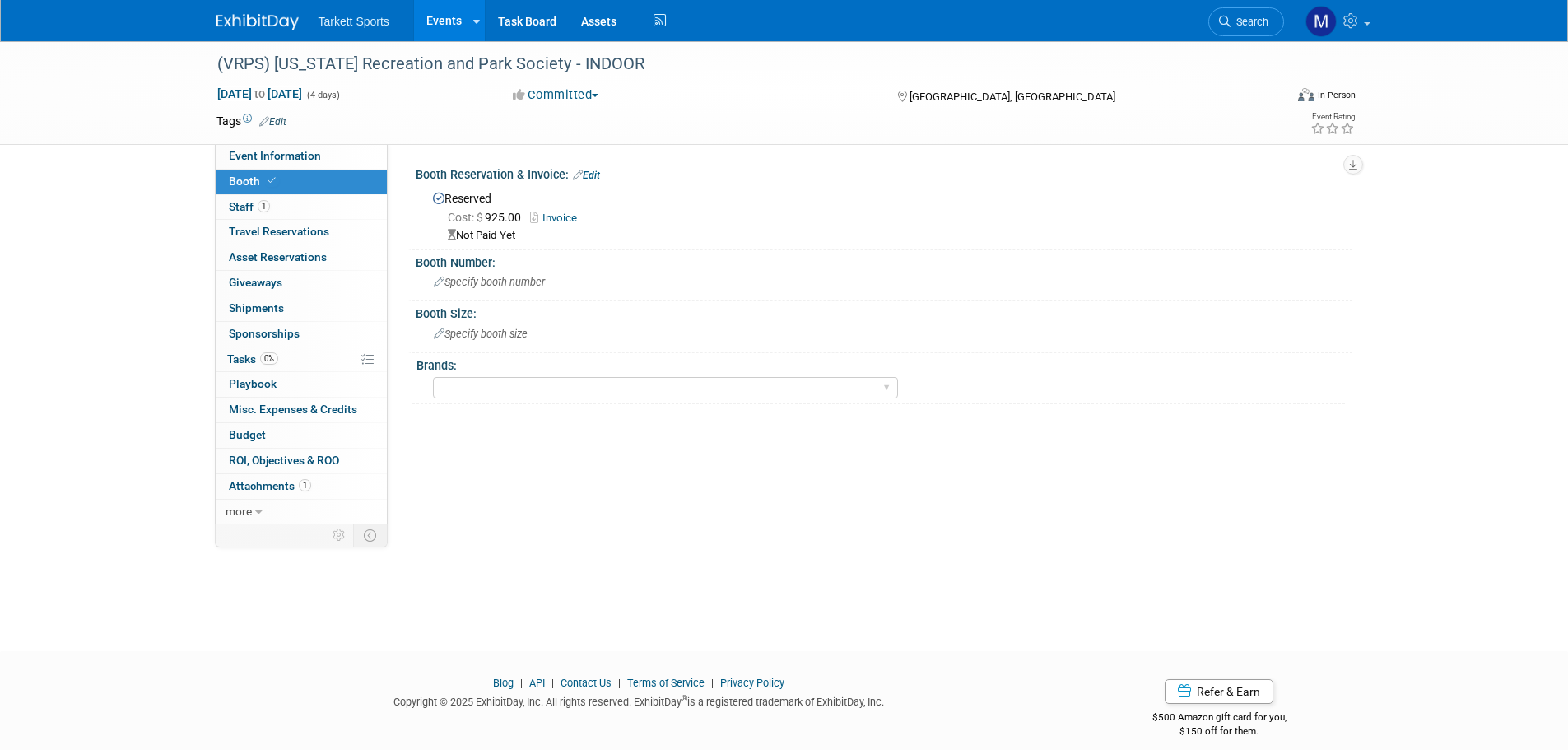
click at [566, 219] on link "Invoice" at bounding box center [557, 217] width 55 height 13
click at [308, 356] on link "0% Tasks 0%" at bounding box center [300, 360] width 171 height 25
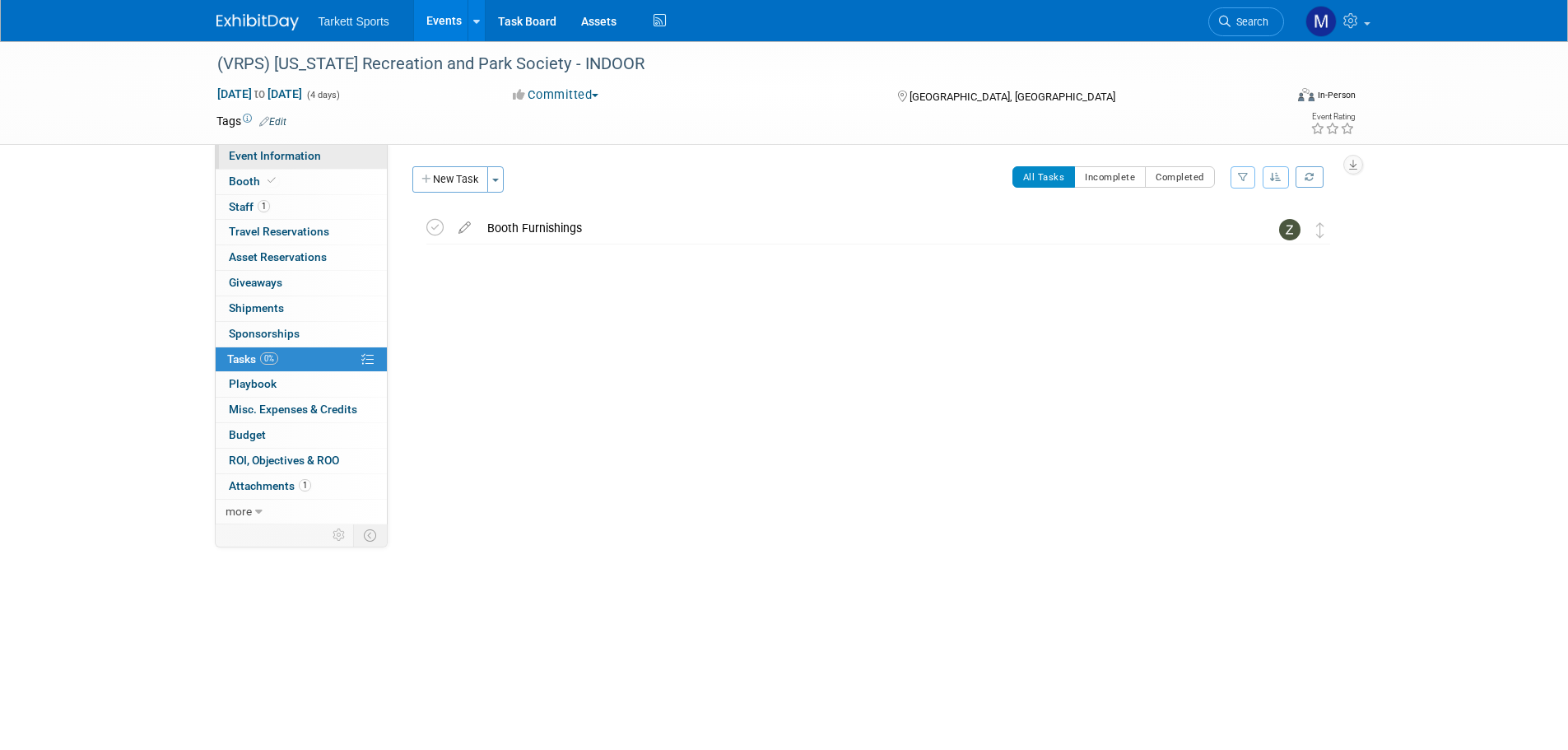
click at [276, 162] on link "Event Information" at bounding box center [300, 156] width 171 height 25
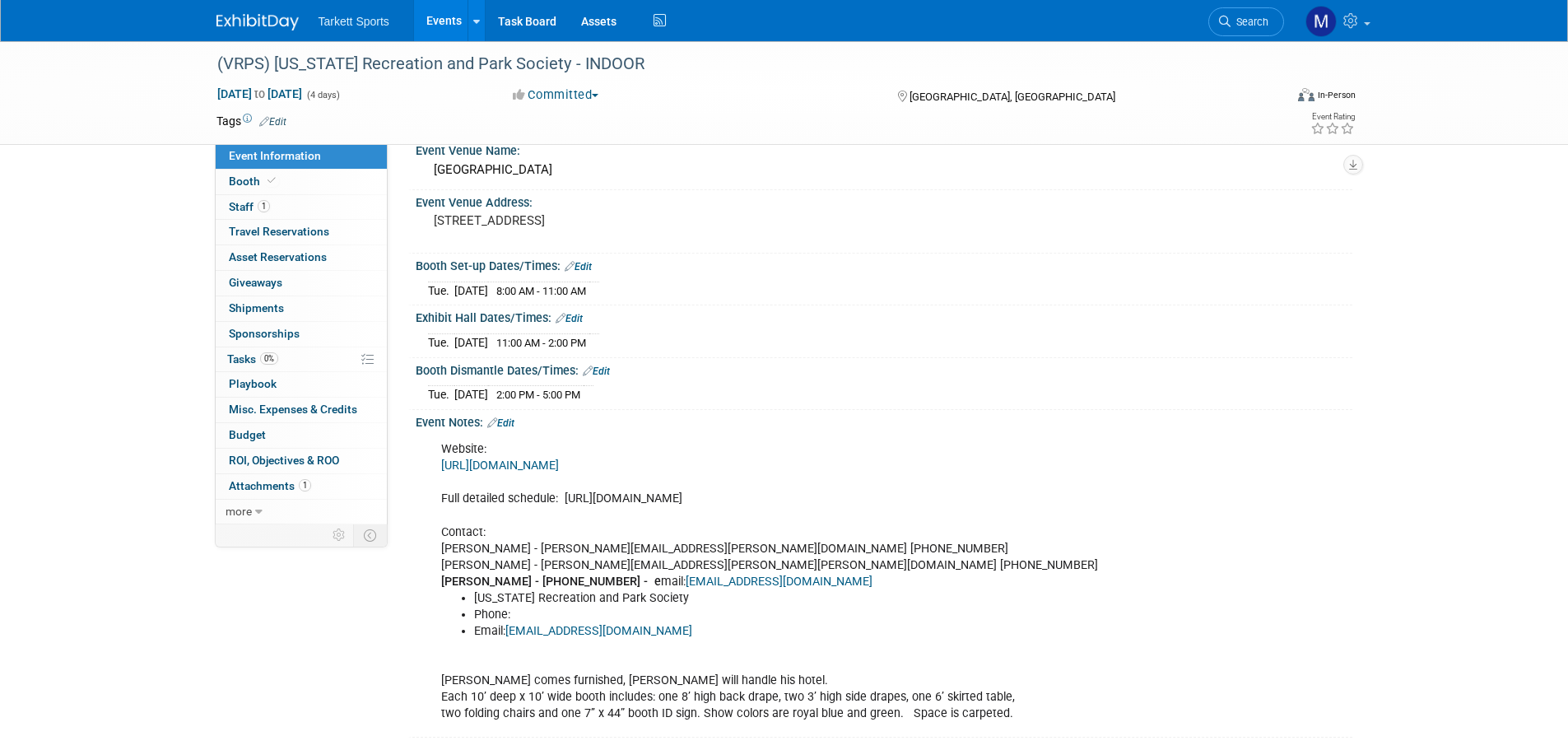
scroll to position [42, 0]
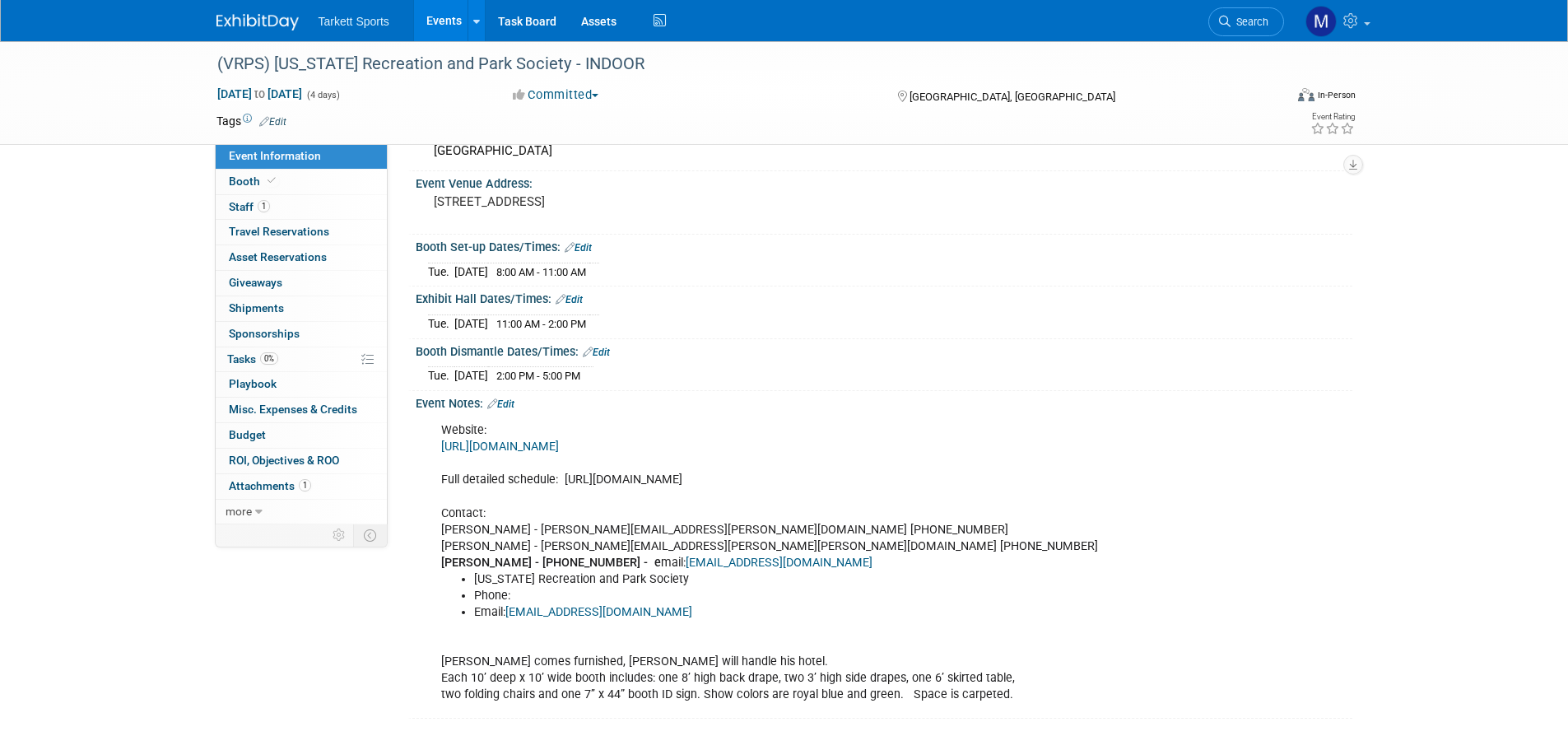
click at [529, 443] on link "[URL][DOMAIN_NAME]" at bounding box center [500, 446] width 118 height 14
